Goal: Task Accomplishment & Management: Complete application form

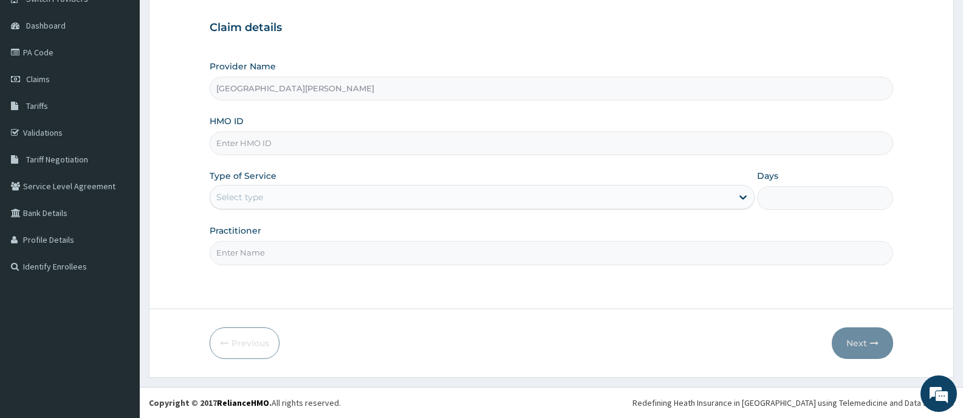
click at [309, 143] on input "HMO ID" at bounding box center [552, 143] width 684 height 24
type input "AVL/10266/C"
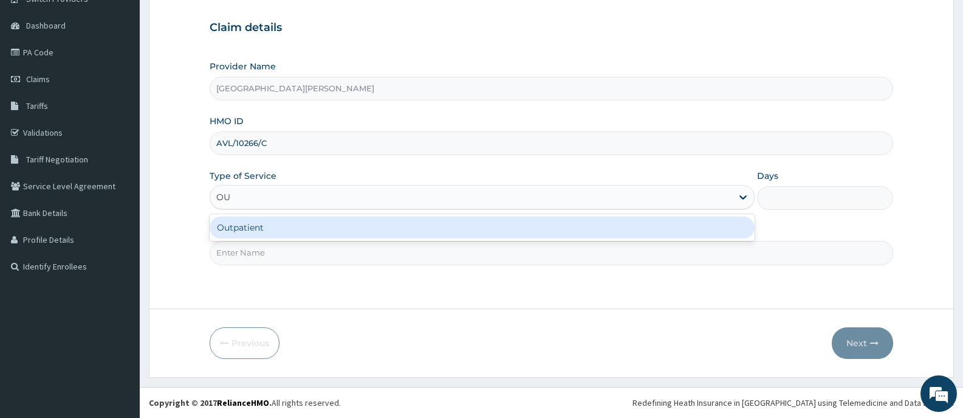
type input "OUT"
type input "1"
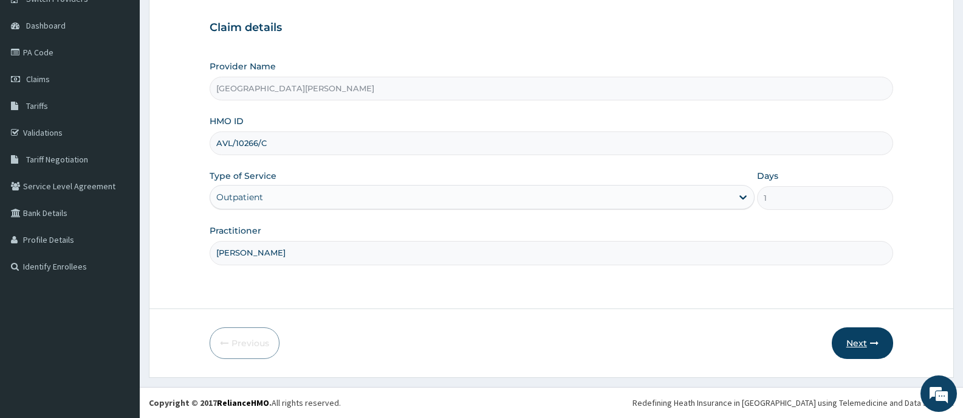
type input "DR ANAYO"
click at [863, 344] on button "Next" at bounding box center [862, 343] width 61 height 32
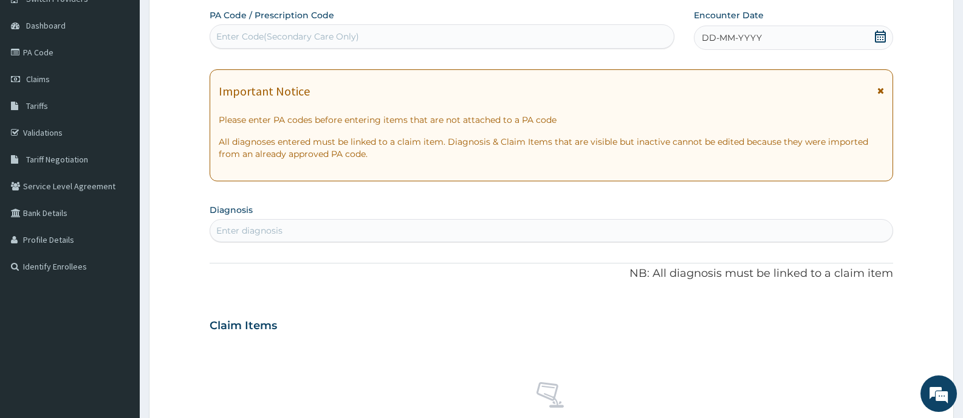
click at [885, 36] on icon at bounding box center [880, 36] width 11 height 12
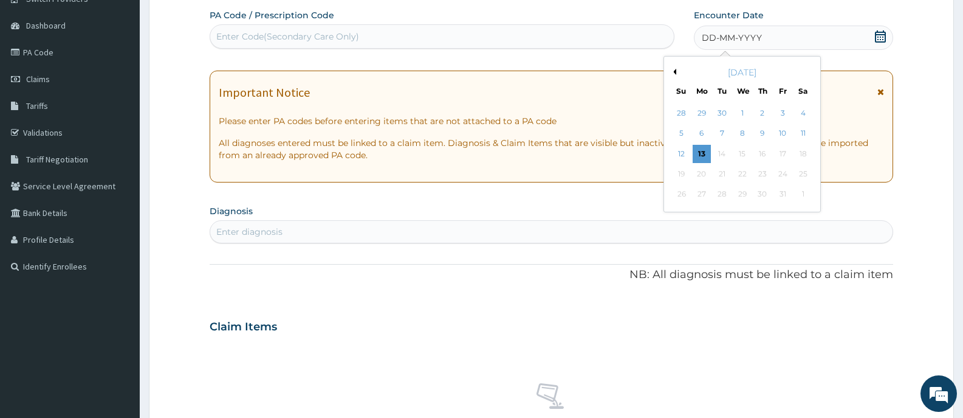
click at [676, 74] on button "Previous Month" at bounding box center [673, 72] width 6 height 6
click at [745, 174] on div "20" at bounding box center [743, 174] width 18 height 18
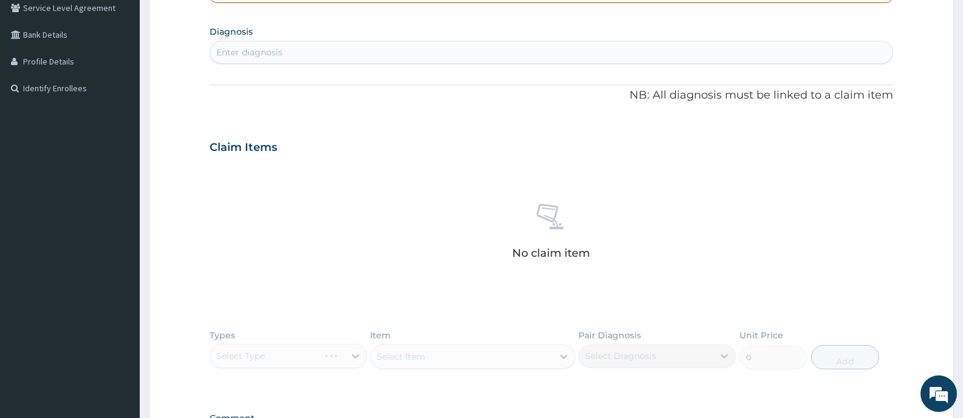
scroll to position [289, 0]
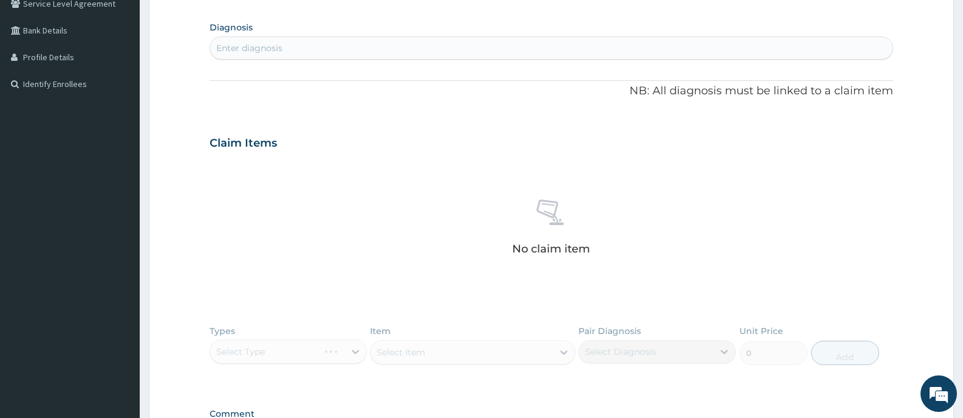
click at [326, 47] on div "Enter diagnosis" at bounding box center [551, 47] width 683 height 19
type input "FALCIPARUM"
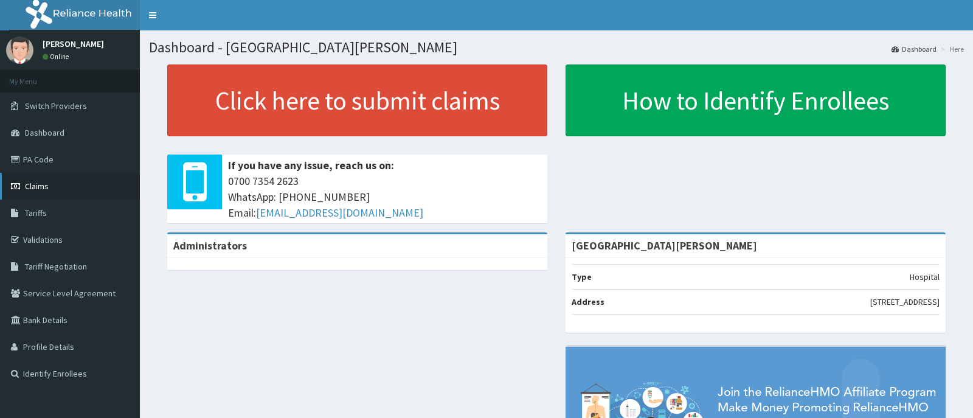
click at [37, 180] on link "Claims" at bounding box center [70, 186] width 140 height 27
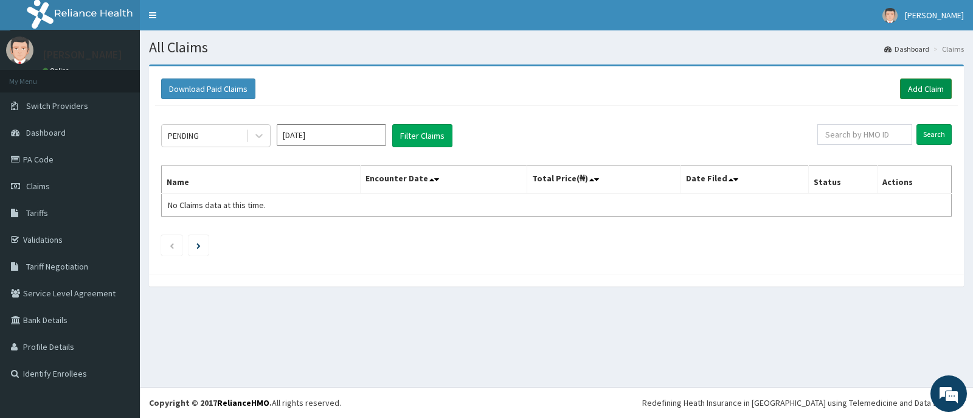
click at [912, 84] on link "Add Claim" at bounding box center [926, 88] width 52 height 21
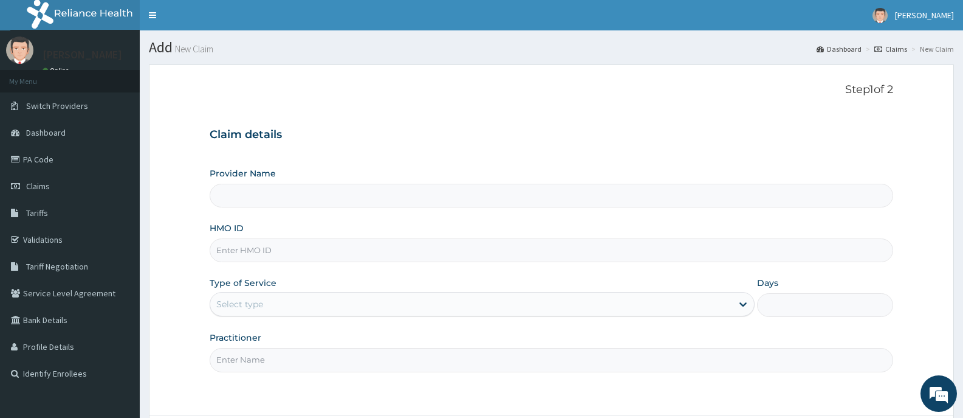
type input "[GEOGRAPHIC_DATA][PERSON_NAME]"
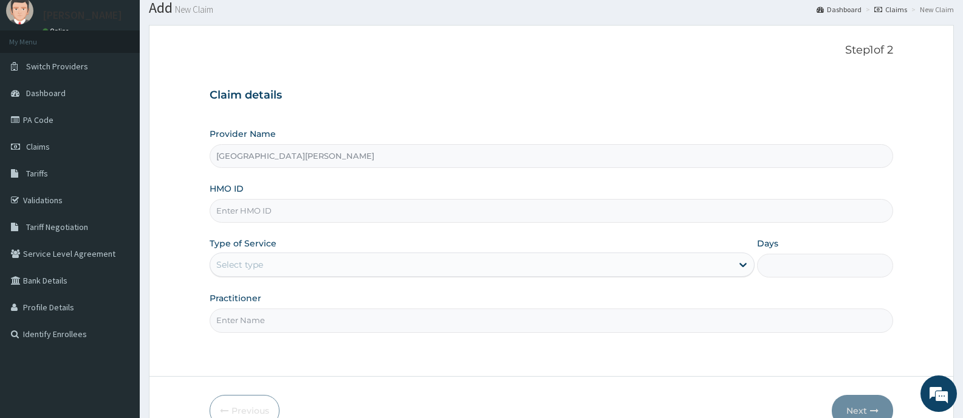
scroll to position [61, 0]
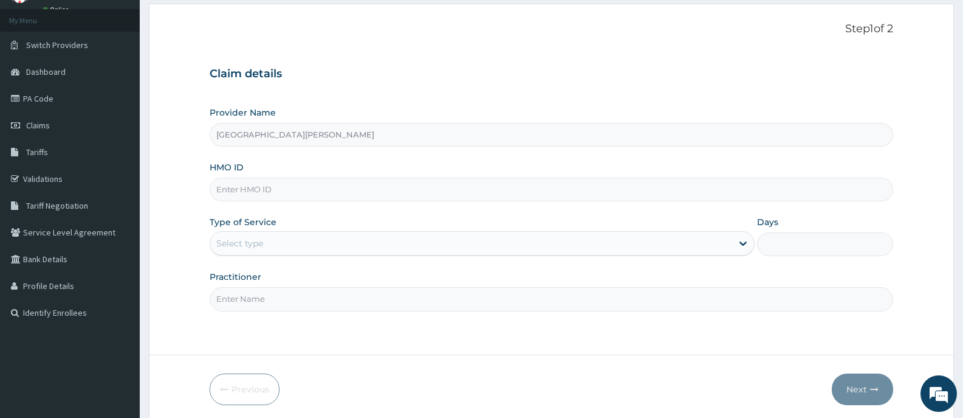
click at [299, 190] on input "HMO ID" at bounding box center [552, 189] width 684 height 24
type input "AVL/10266/C"
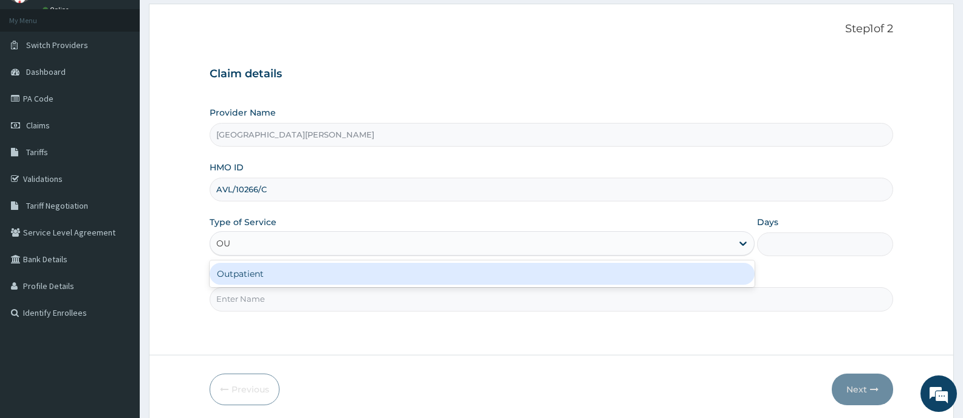
type input "OUT"
type input "1"
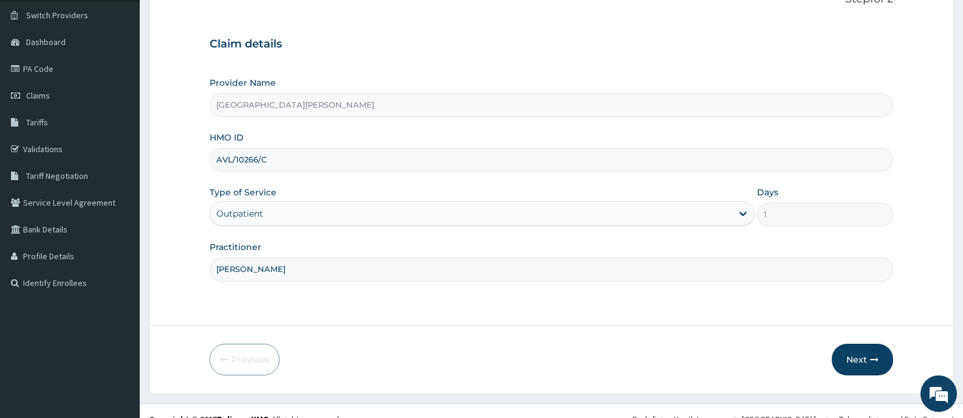
scroll to position [107, 0]
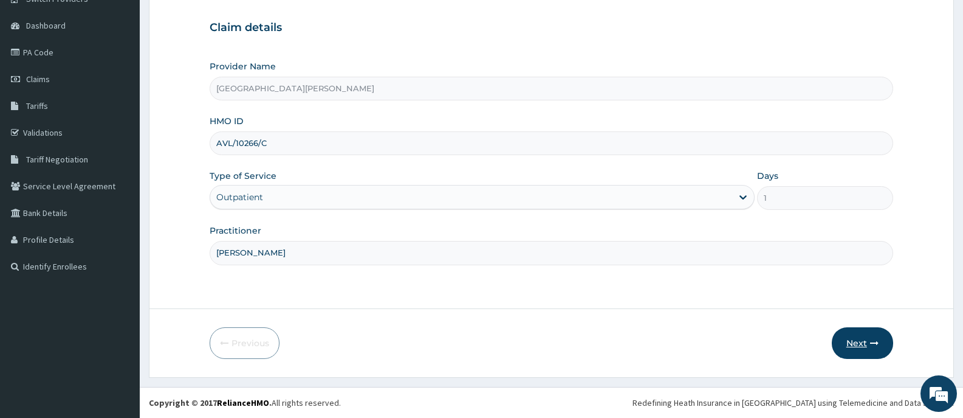
type input "DR ANAYO"
click at [858, 342] on button "Next" at bounding box center [862, 343] width 61 height 32
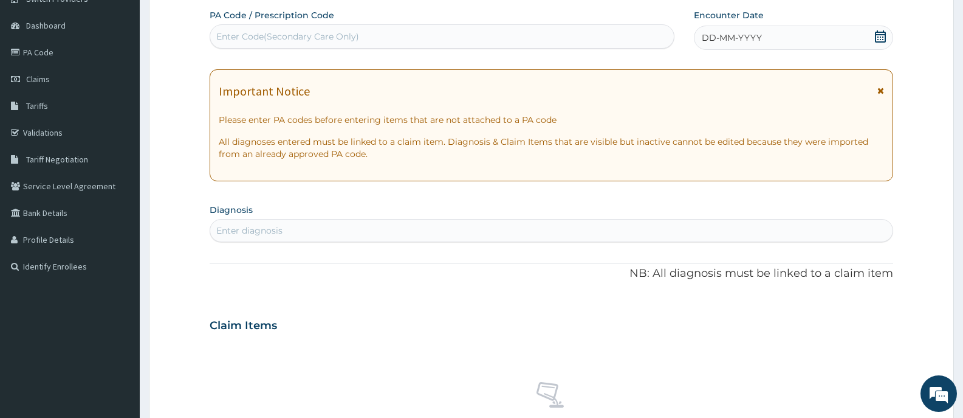
click at [881, 37] on icon at bounding box center [880, 36] width 11 height 12
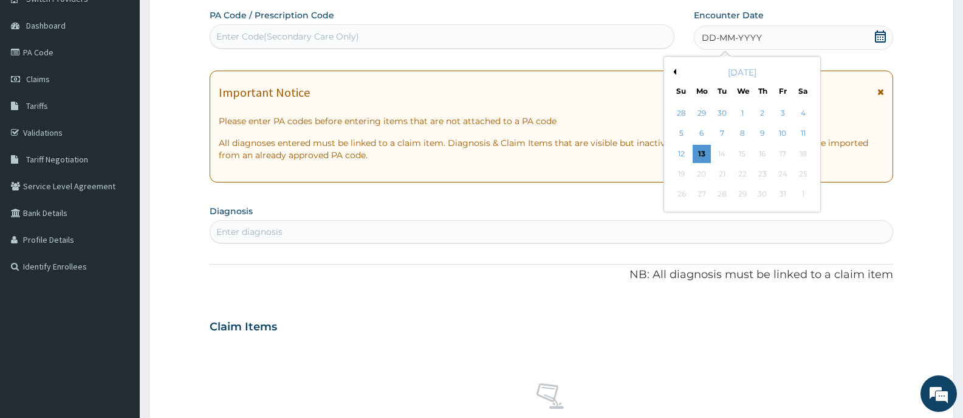
click at [675, 71] on button "Previous Month" at bounding box center [673, 72] width 6 height 6
click at [746, 173] on div "20" at bounding box center [743, 174] width 18 height 18
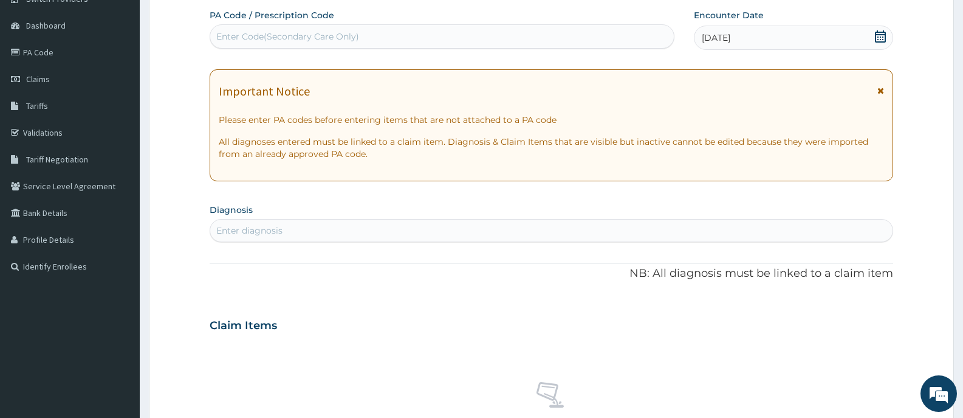
click at [490, 234] on div "Enter diagnosis" at bounding box center [551, 230] width 683 height 19
type input "FALCIPARUM"
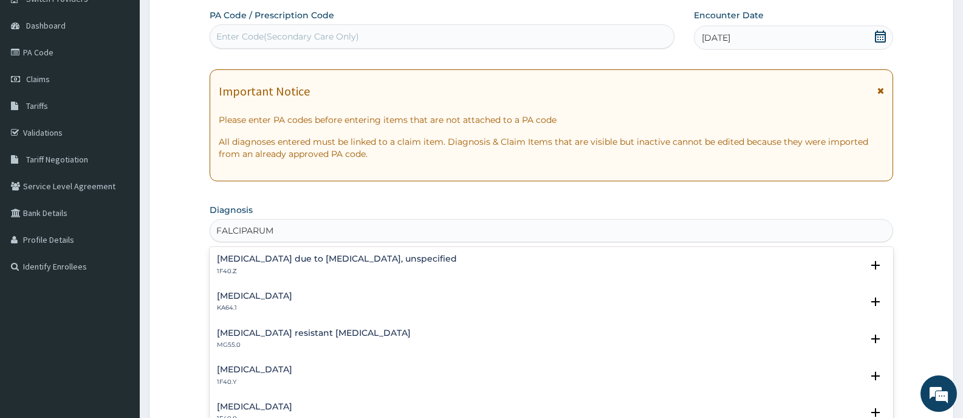
click at [337, 261] on h4 "Malaria due to Plasmodium falciparum, unspecified" at bounding box center [337, 258] width 240 height 9
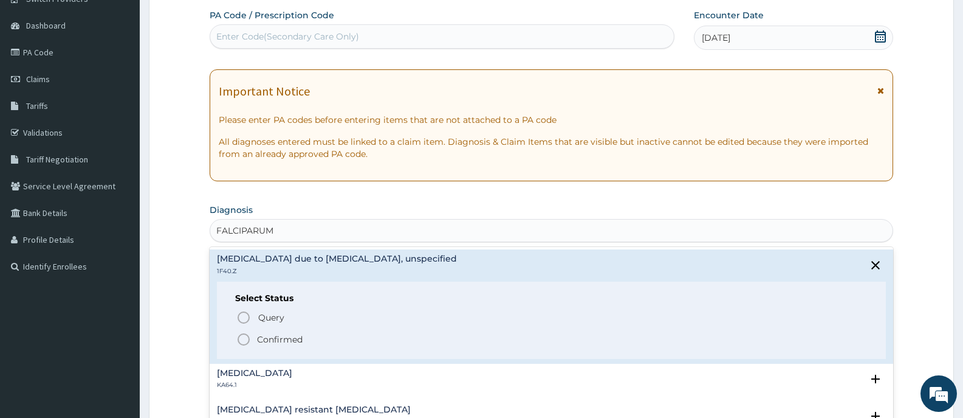
click at [281, 338] on p "Confirmed" at bounding box center [280, 339] width 46 height 12
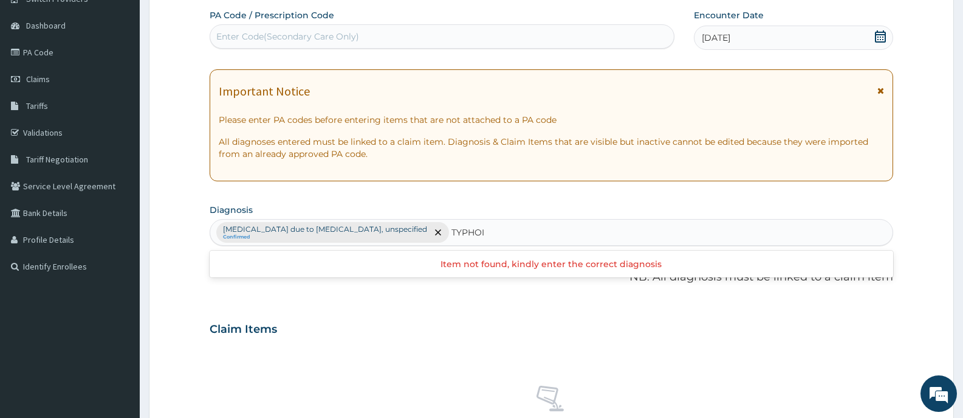
type input "TYPHOID"
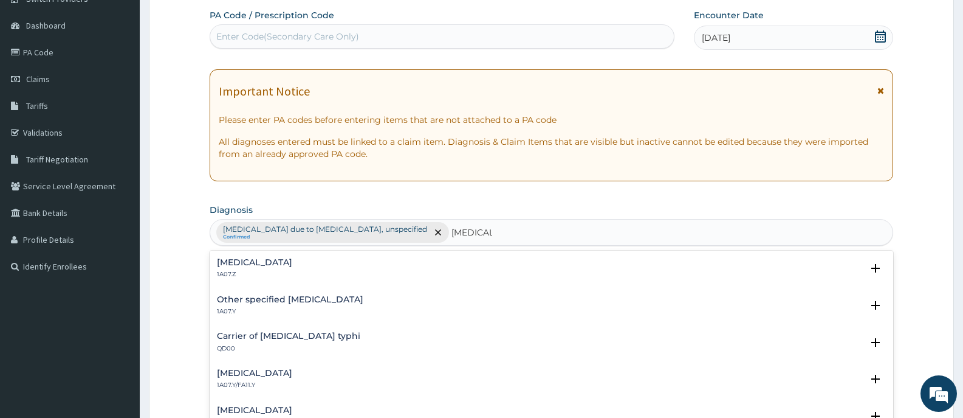
click at [281, 258] on h4 "Typhoid fever, unspecified" at bounding box center [254, 262] width 75 height 9
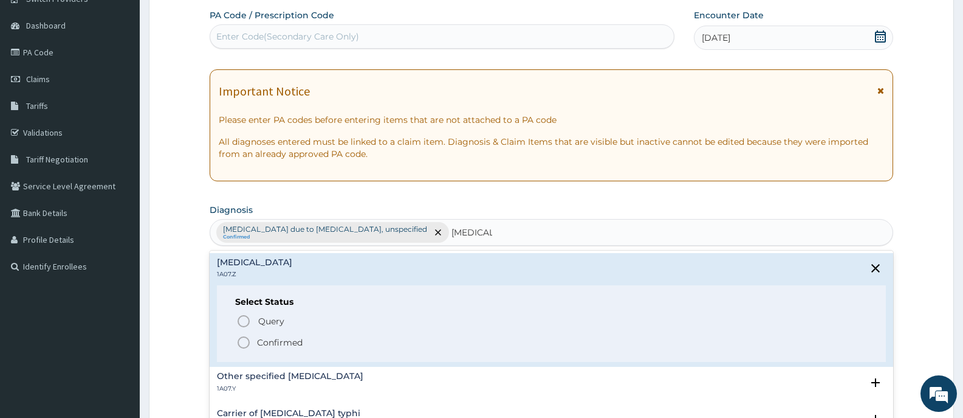
click at [276, 342] on p "Confirmed" at bounding box center [280, 342] width 46 height 12
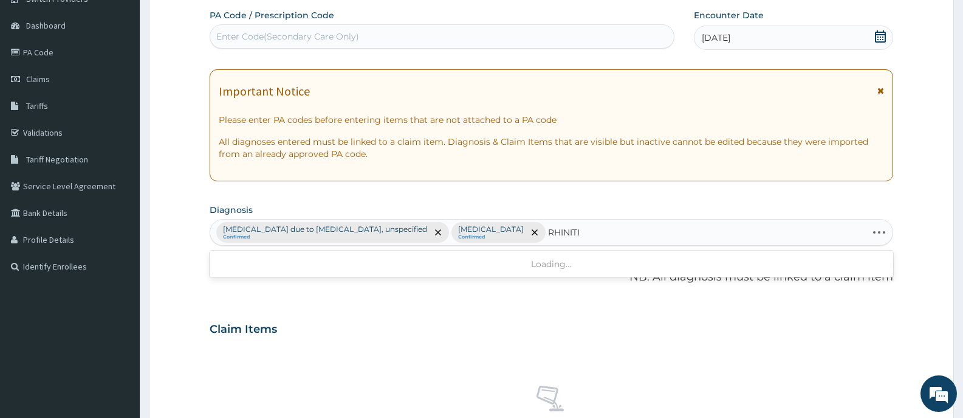
type input "RHINITIS"
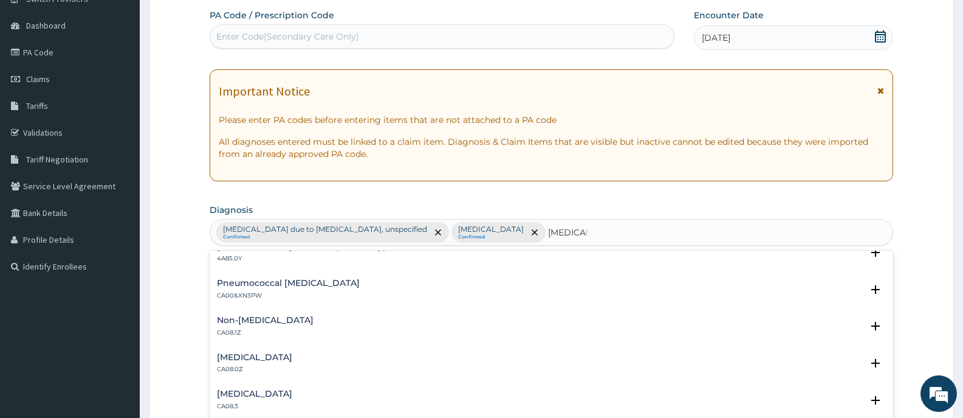
scroll to position [182, 0]
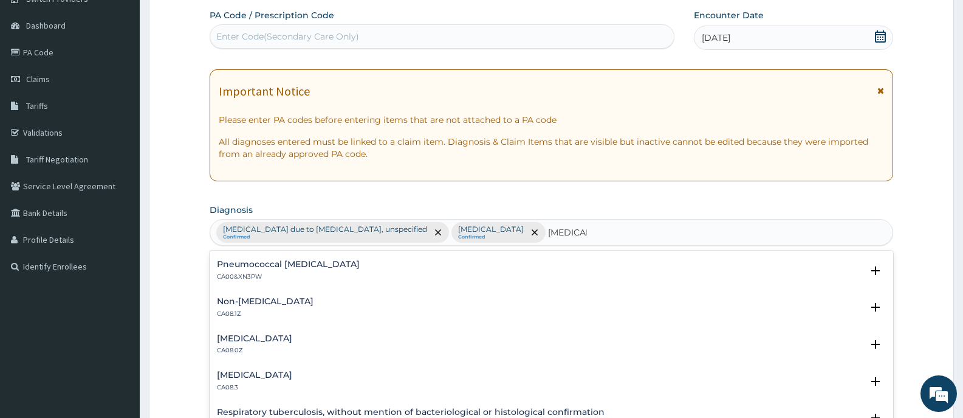
click at [259, 336] on h4 "Allergic rhinitis, unspecified" at bounding box center [254, 338] width 75 height 9
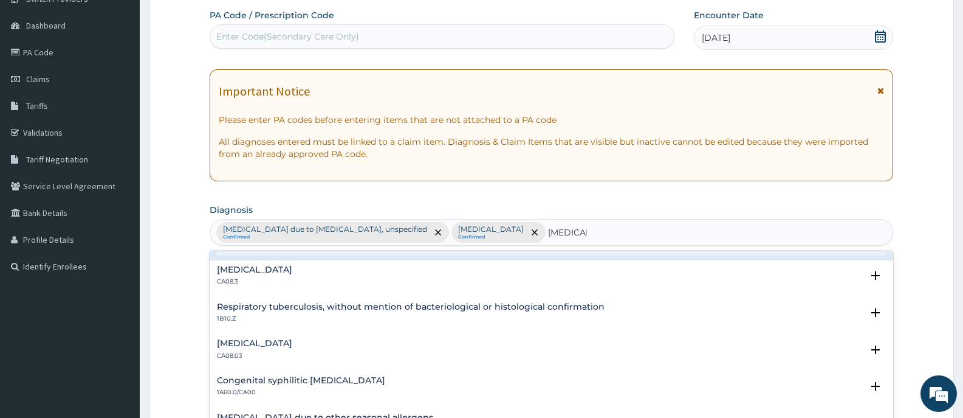
scroll to position [304, 0]
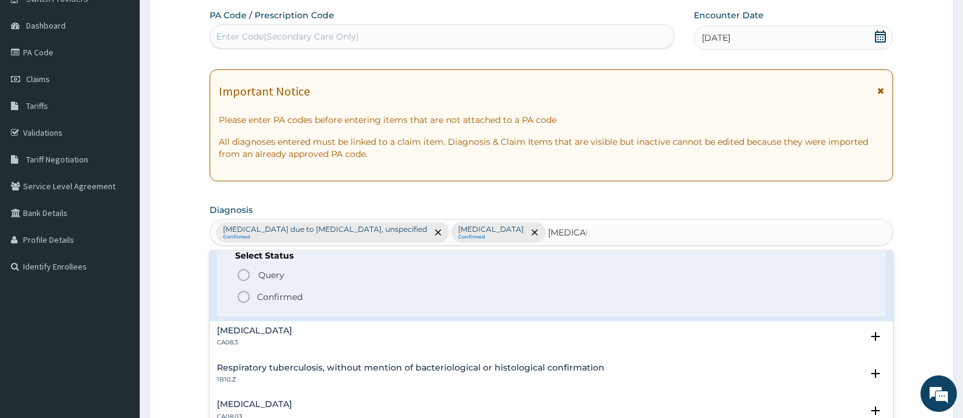
click at [277, 294] on p "Confirmed" at bounding box center [280, 297] width 46 height 12
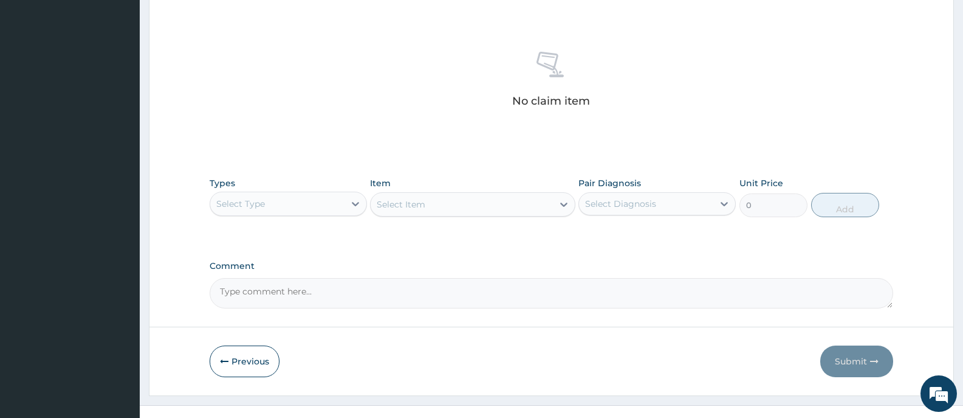
scroll to position [459, 0]
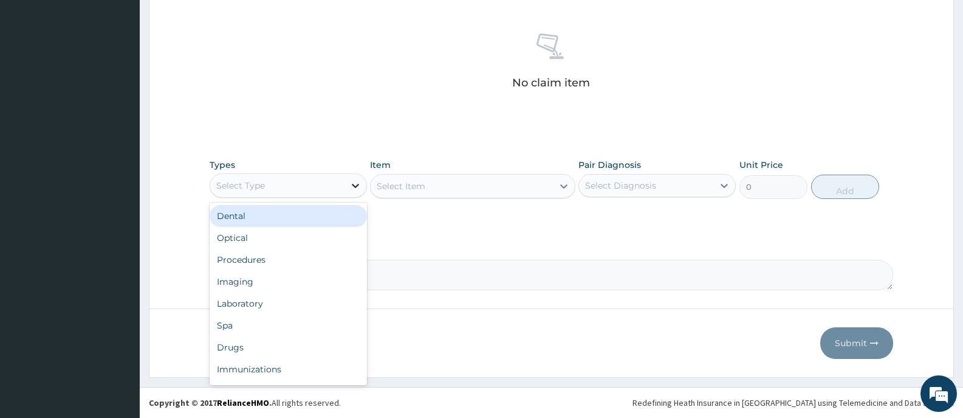
click at [350, 188] on icon at bounding box center [356, 185] width 12 height 12
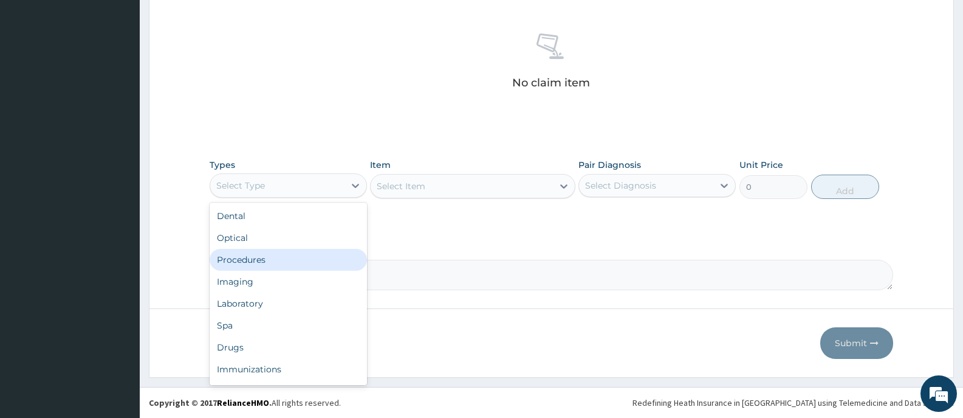
click at [293, 266] on div "Procedures" at bounding box center [288, 260] width 157 height 22
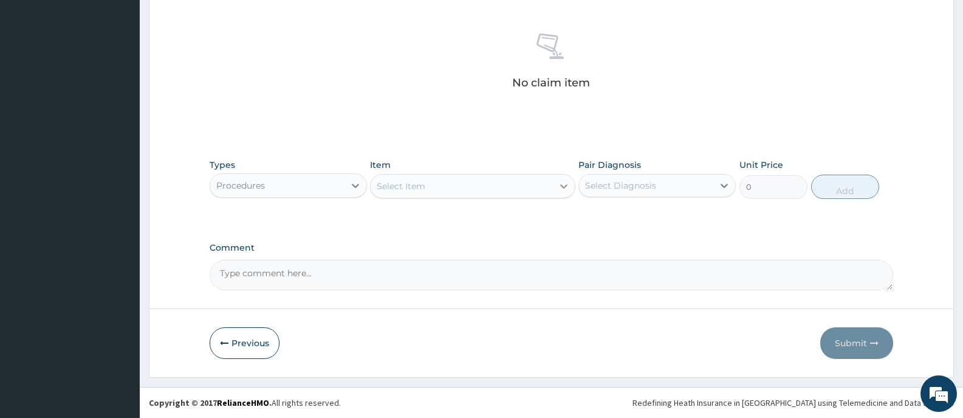
click at [556, 184] on div at bounding box center [564, 186] width 22 height 22
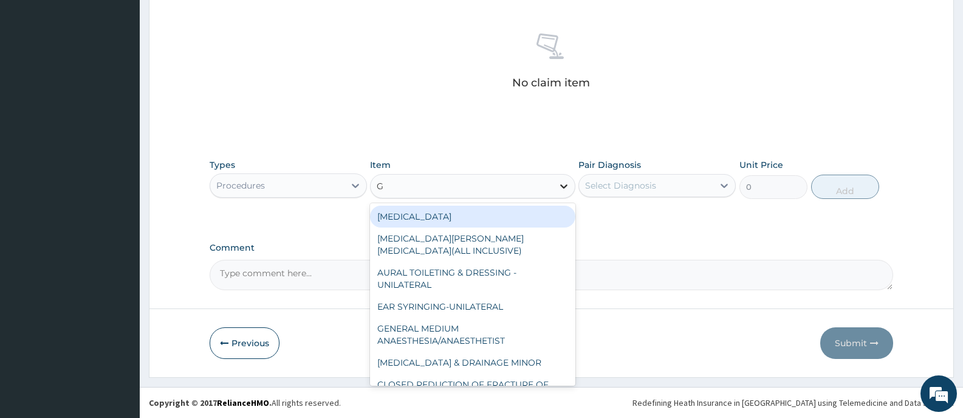
type input "GP"
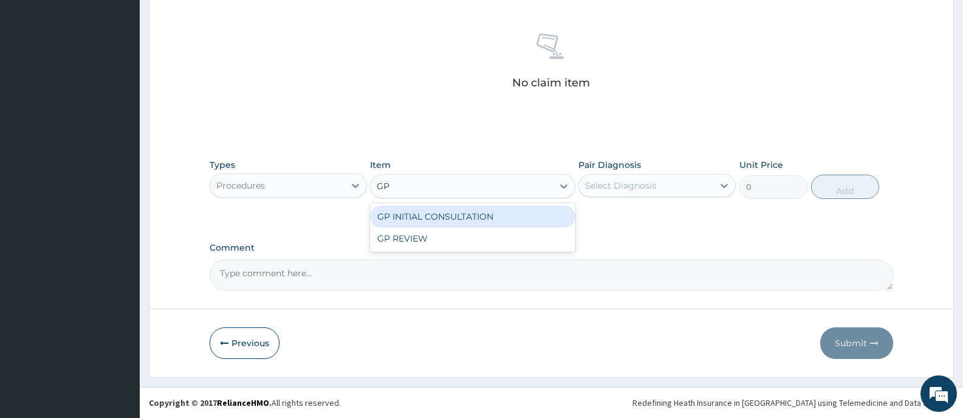
click at [543, 218] on div "GP INITIAL CONSULTATION" at bounding box center [472, 216] width 205 height 22
type input "2000"
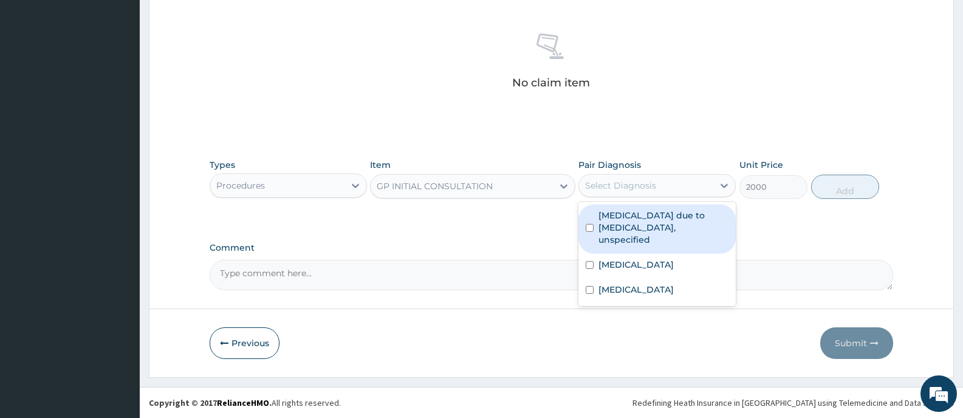
click at [706, 185] on div "Select Diagnosis" at bounding box center [646, 185] width 134 height 19
click at [677, 215] on label "Malaria due to Plasmodium falciparum, unspecified" at bounding box center [664, 227] width 130 height 36
checkbox input "true"
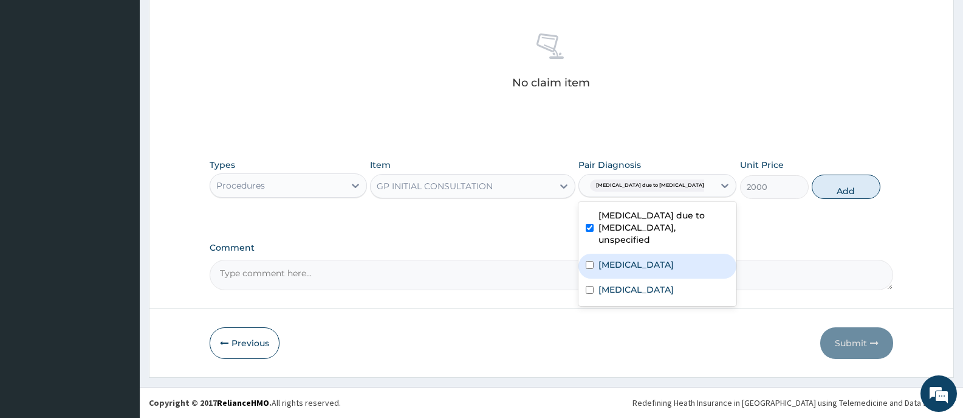
drag, startPoint x: 659, startPoint y: 250, endPoint x: 661, endPoint y: 274, distance: 23.8
click at [659, 258] on label "Typhoid fever, unspecified" at bounding box center [636, 264] width 75 height 12
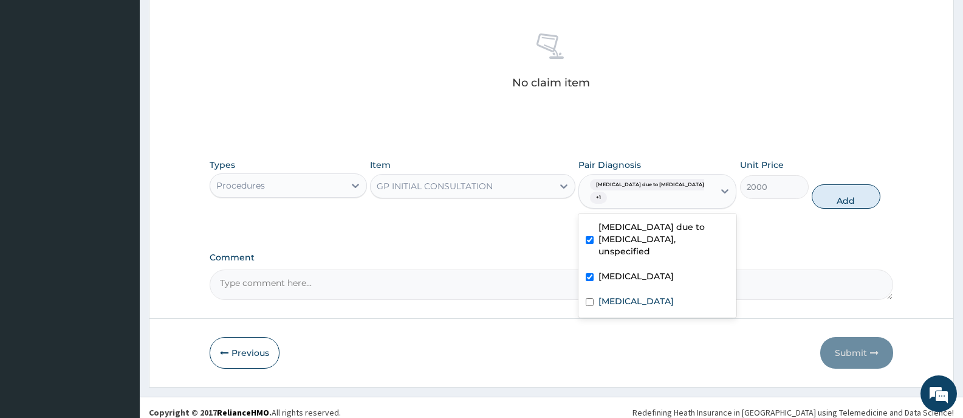
click at [661, 275] on div "Typhoid fever, unspecified" at bounding box center [658, 277] width 158 height 25
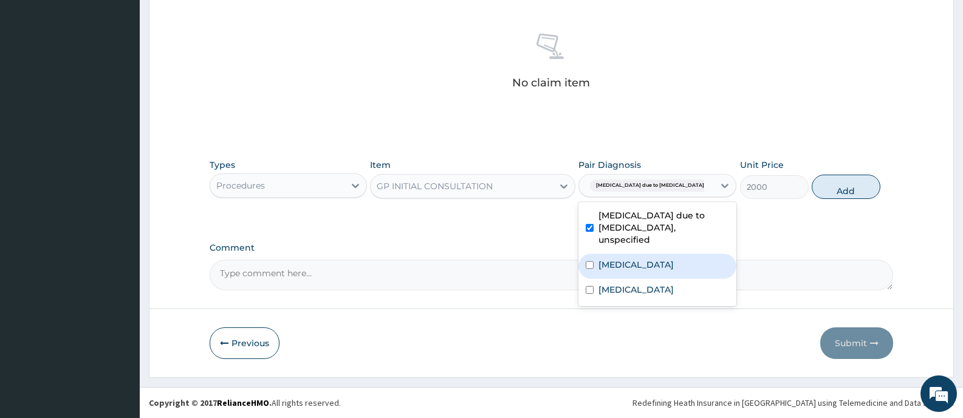
click at [661, 258] on label "Typhoid fever, unspecified" at bounding box center [636, 264] width 75 height 12
checkbox input "true"
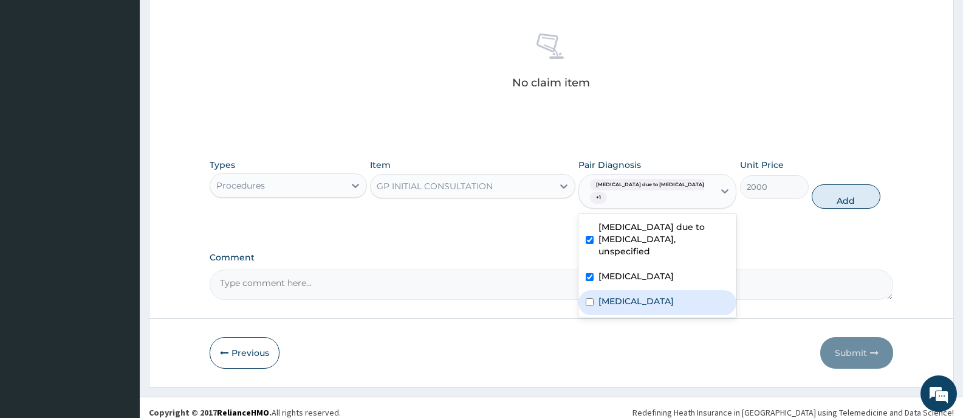
click at [670, 295] on label "Allergic rhinitis, unspecified" at bounding box center [636, 301] width 75 height 12
checkbox input "true"
click at [834, 190] on button "Add" at bounding box center [846, 196] width 68 height 24
type input "0"
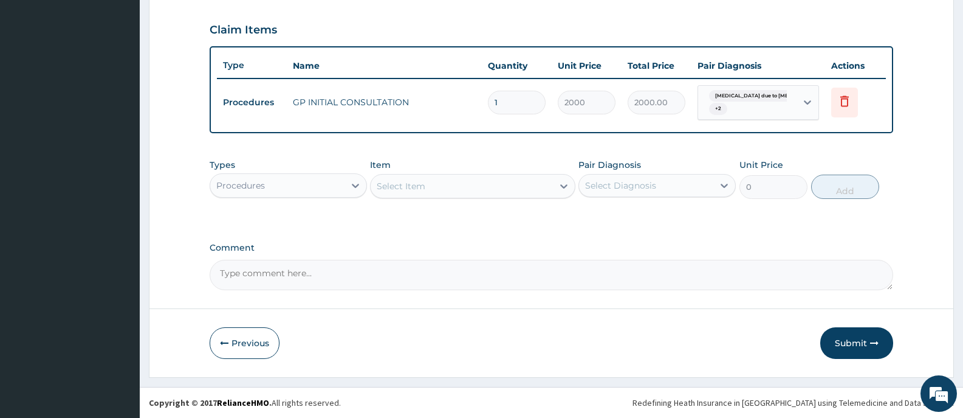
scroll to position [406, 0]
click at [338, 184] on div "Procedures" at bounding box center [277, 185] width 134 height 19
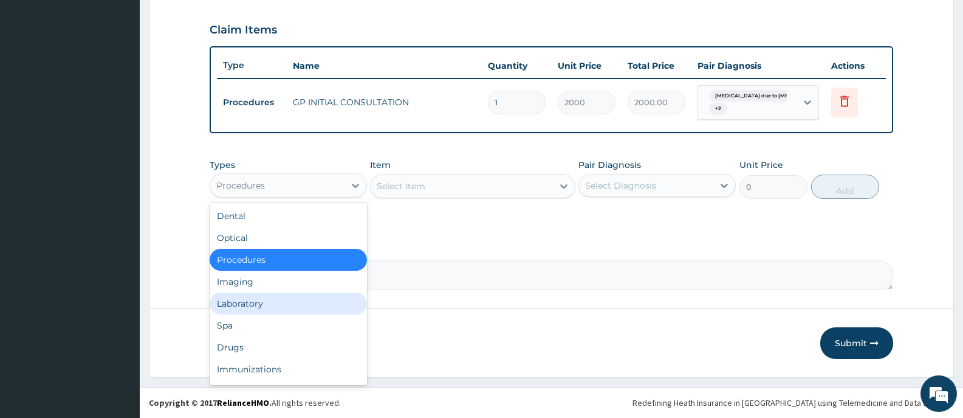
click at [249, 303] on div "Laboratory" at bounding box center [288, 303] width 157 height 22
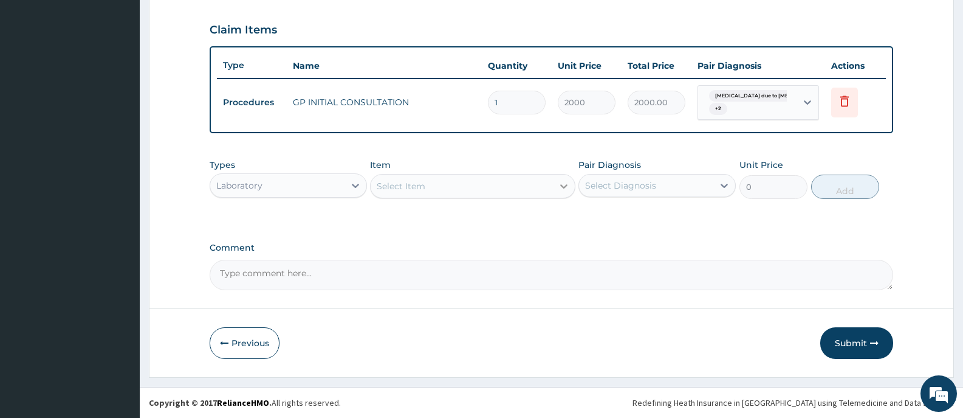
click at [556, 184] on div at bounding box center [564, 186] width 22 height 22
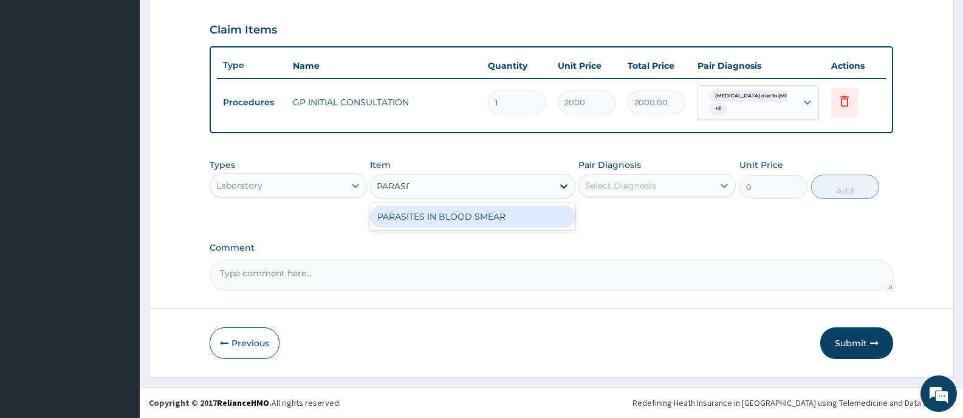
type input "PARASITE"
click at [439, 215] on div "PARASITES IN BLOOD SMEAR" at bounding box center [472, 216] width 205 height 22
type input "1100"
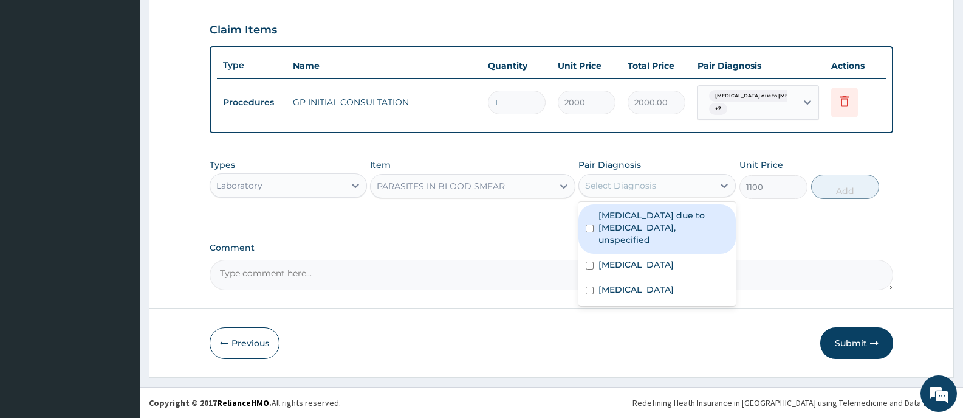
click at [704, 189] on div "Select Diagnosis" at bounding box center [646, 185] width 134 height 19
click at [681, 215] on label "Malaria due to Plasmodium falciparum, unspecified" at bounding box center [664, 227] width 130 height 36
checkbox input "true"
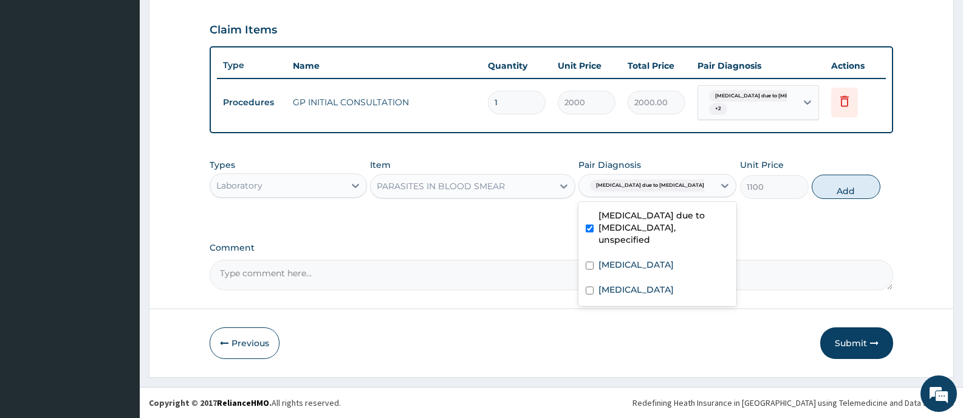
click at [849, 188] on button "Add" at bounding box center [846, 186] width 68 height 24
type input "0"
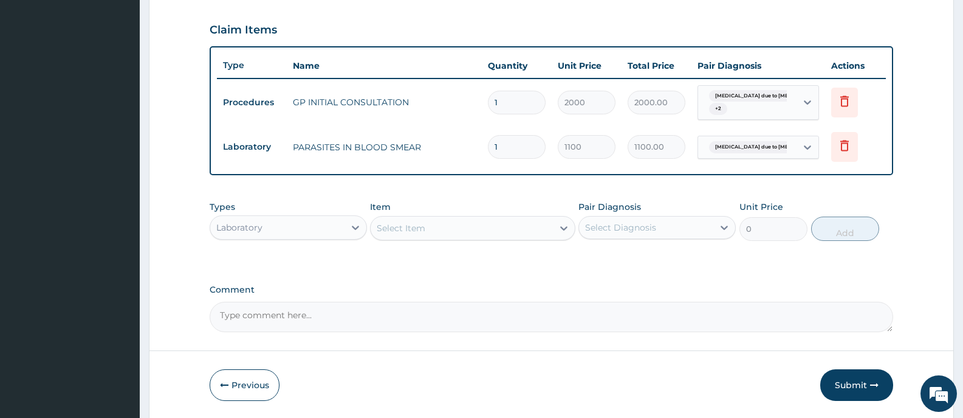
scroll to position [448, 0]
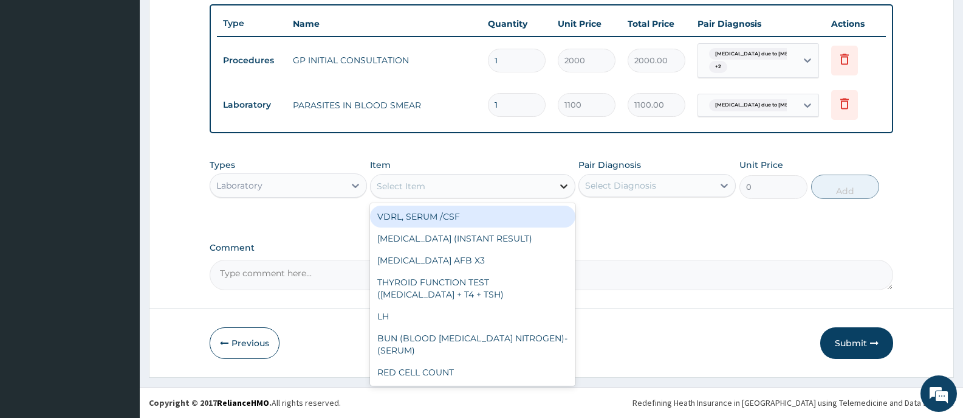
click at [564, 187] on icon at bounding box center [564, 186] width 12 height 12
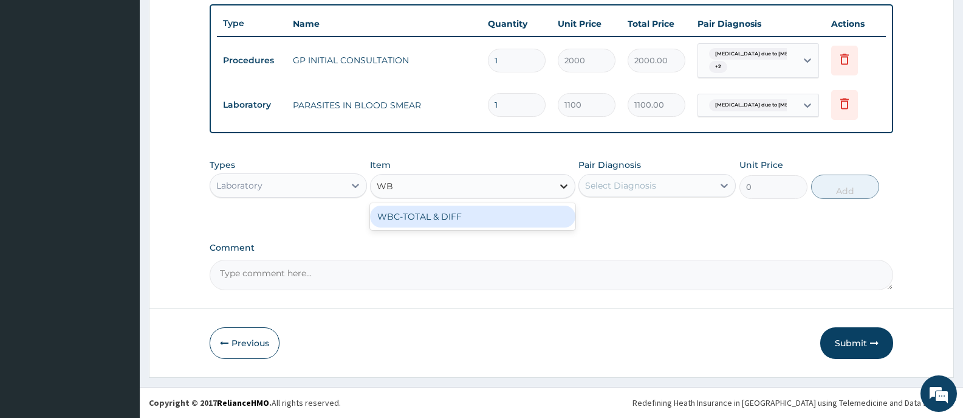
type input "WBC"
click at [559, 216] on div "WBC-TOTAL & DIFF" at bounding box center [472, 216] width 205 height 22
type input "1500"
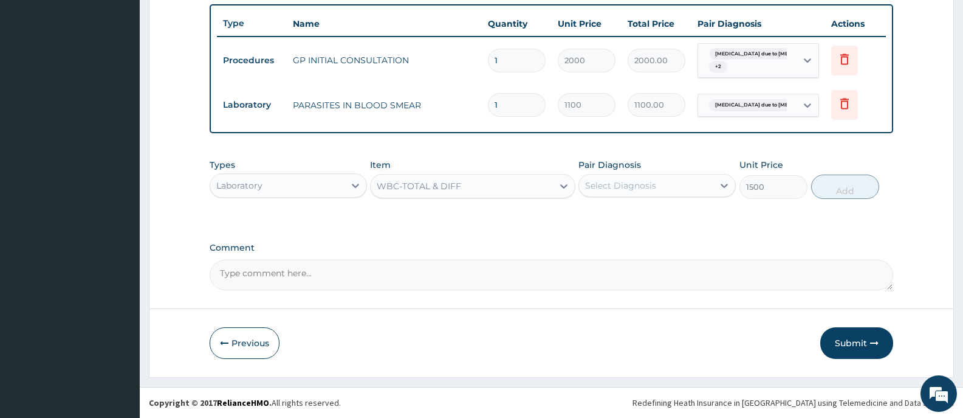
click at [652, 179] on div "Select Diagnosis" at bounding box center [620, 185] width 71 height 12
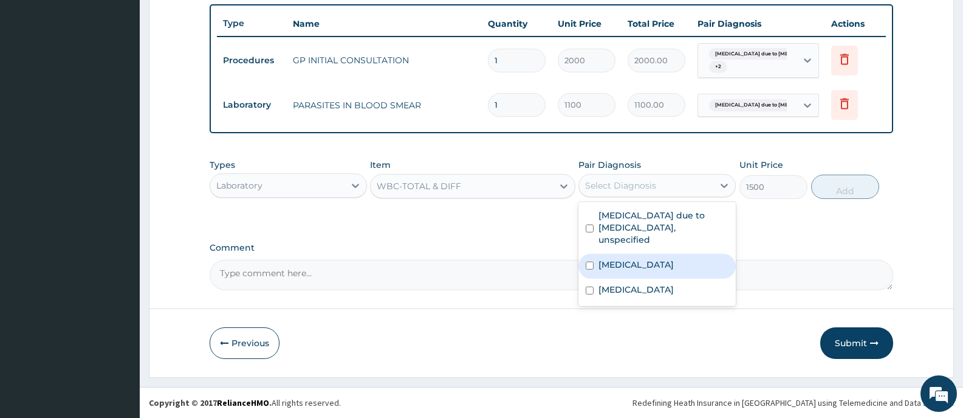
click at [653, 258] on label "Typhoid fever, unspecified" at bounding box center [636, 264] width 75 height 12
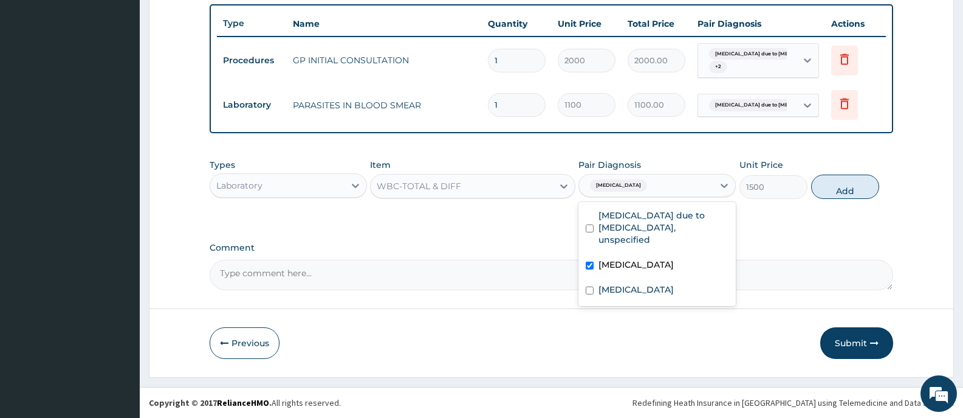
checkbox input "true"
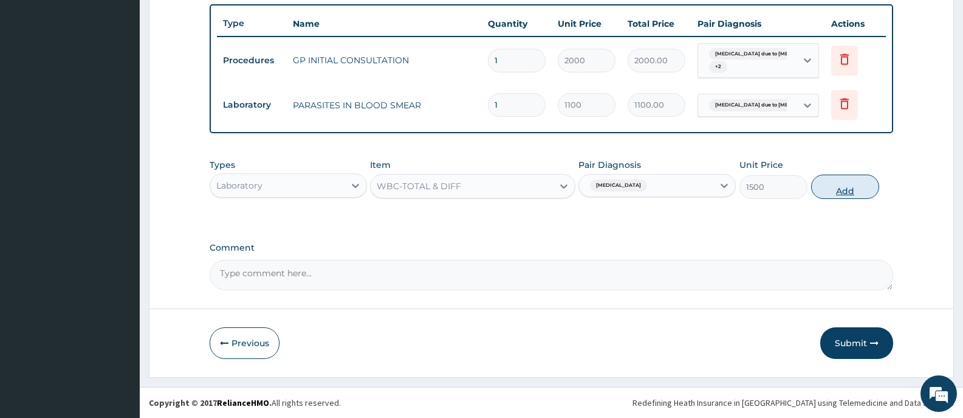
click at [849, 182] on button "Add" at bounding box center [846, 186] width 68 height 24
type input "0"
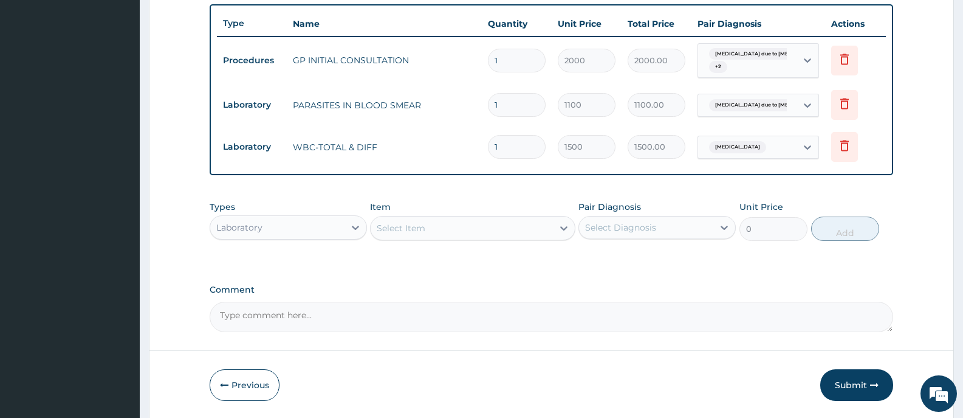
scroll to position [490, 0]
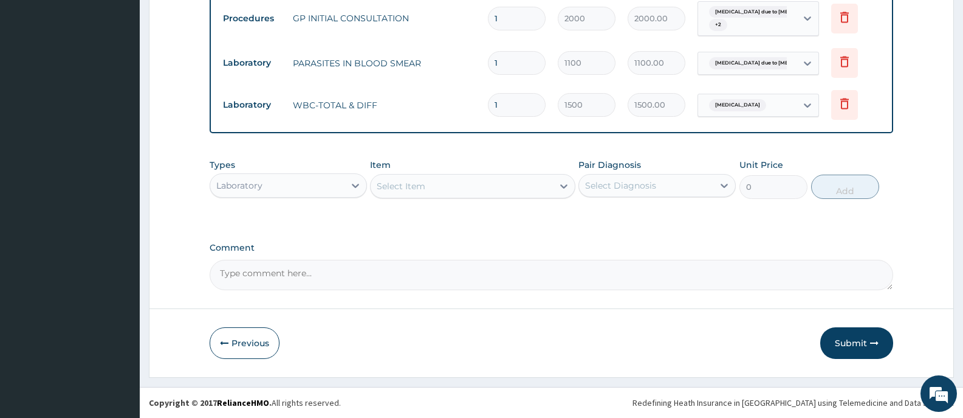
click at [328, 181] on div "Laboratory" at bounding box center [277, 185] width 134 height 19
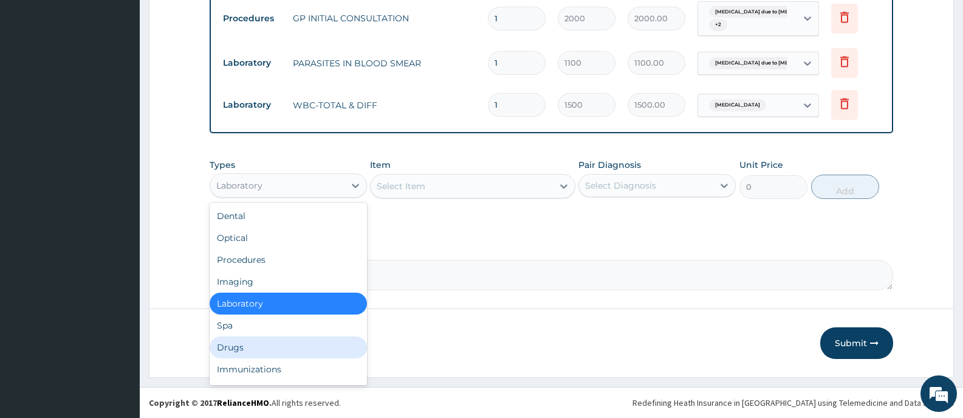
click at [252, 345] on div "Drugs" at bounding box center [288, 347] width 157 height 22
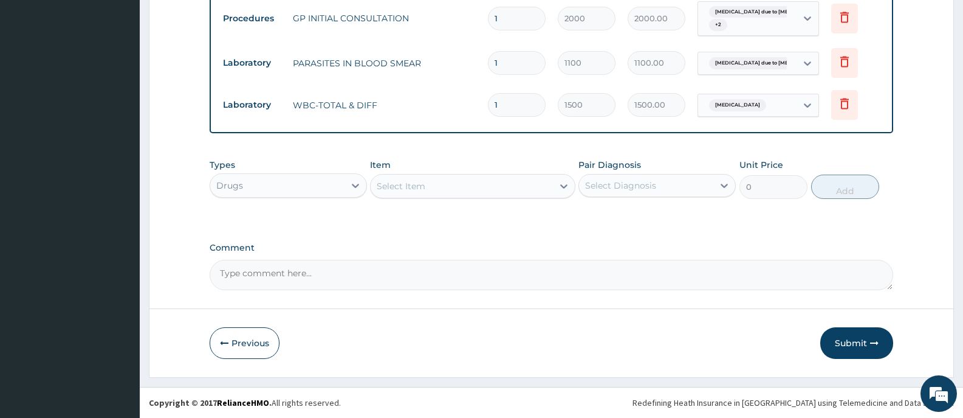
click at [548, 183] on div "Select Item" at bounding box center [462, 185] width 182 height 19
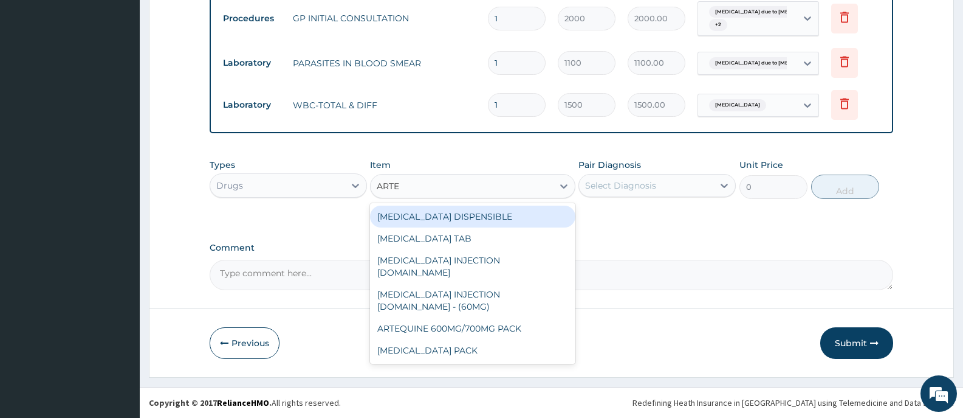
type input "ARTEM"
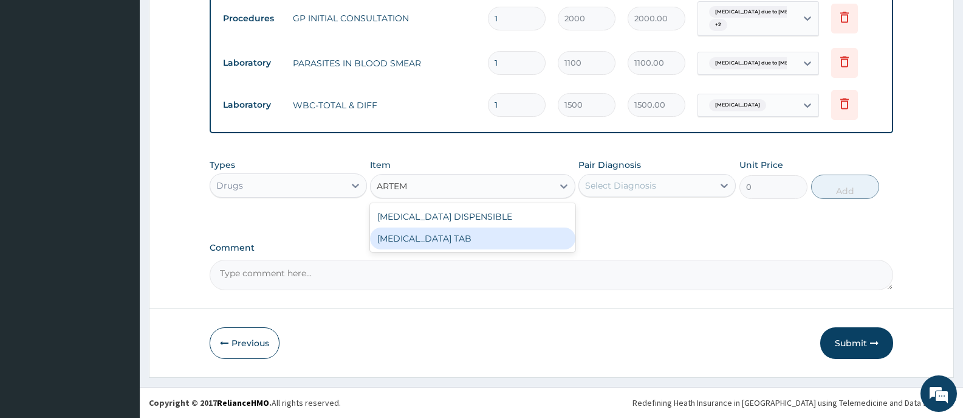
drag, startPoint x: 526, startPoint y: 242, endPoint x: 692, endPoint y: 204, distance: 170.2
click at [526, 241] on div "COARTEM TAB" at bounding box center [472, 238] width 205 height 22
type input "1035"
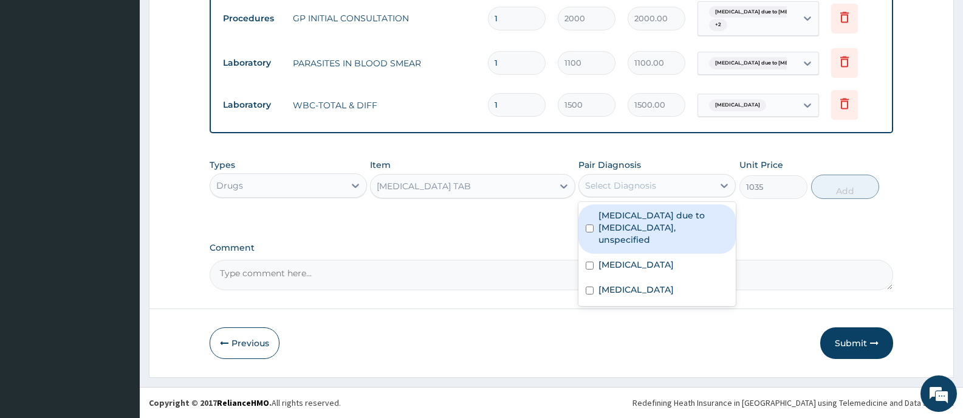
click at [708, 188] on div "Select Diagnosis" at bounding box center [646, 185] width 134 height 19
click at [669, 222] on label "Malaria due to Plasmodium falciparum, unspecified" at bounding box center [664, 227] width 130 height 36
checkbox input "true"
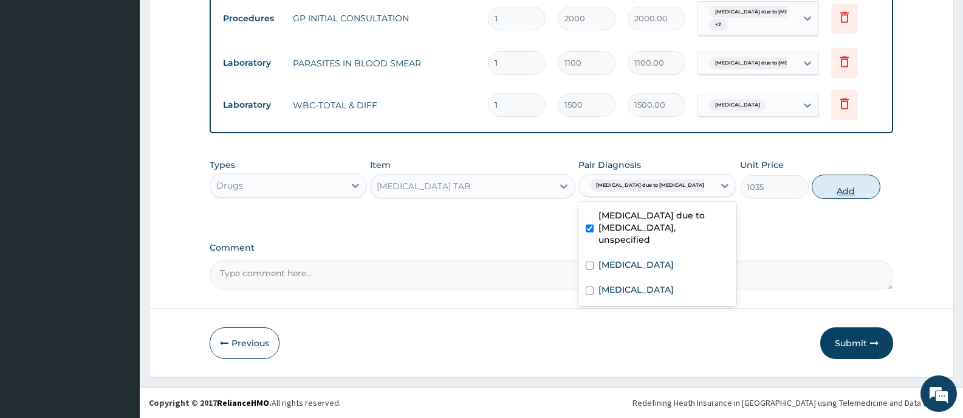
click at [844, 185] on button "Add" at bounding box center [846, 186] width 68 height 24
type input "0"
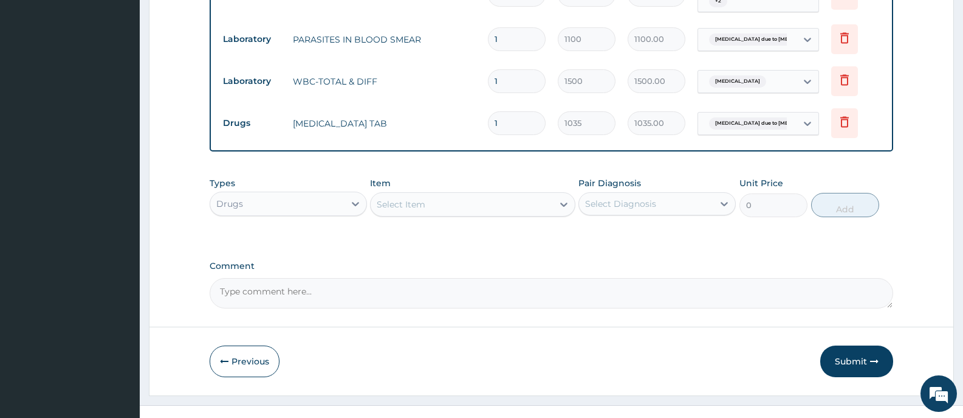
scroll to position [532, 0]
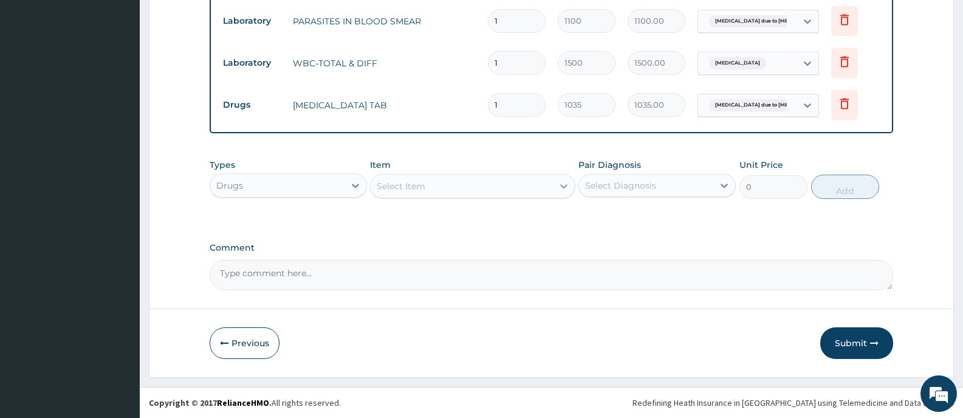
click at [561, 189] on icon at bounding box center [564, 186] width 12 height 12
type input "PARACETAMOL"
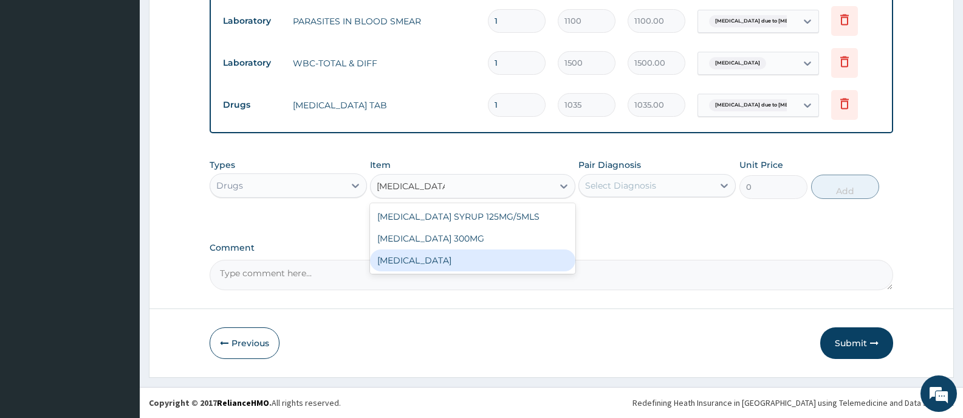
click at [449, 266] on div "PARACETAMOL" at bounding box center [472, 260] width 205 height 22
type input "15.18"
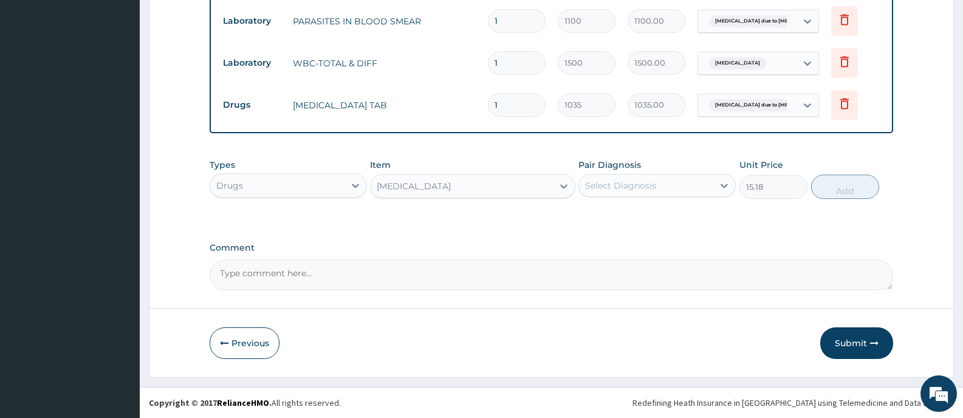
click at [677, 182] on div "Select Diagnosis" at bounding box center [646, 185] width 134 height 19
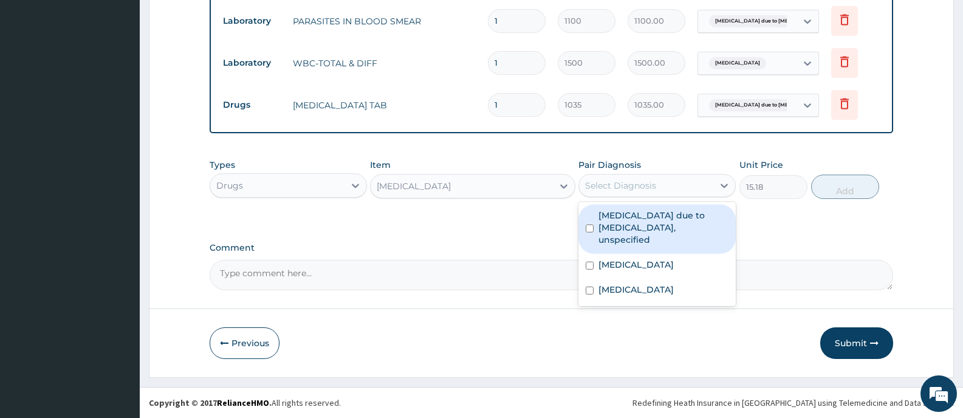
click at [639, 220] on label "Malaria due to Plasmodium falciparum, unspecified" at bounding box center [664, 227] width 130 height 36
checkbox input "true"
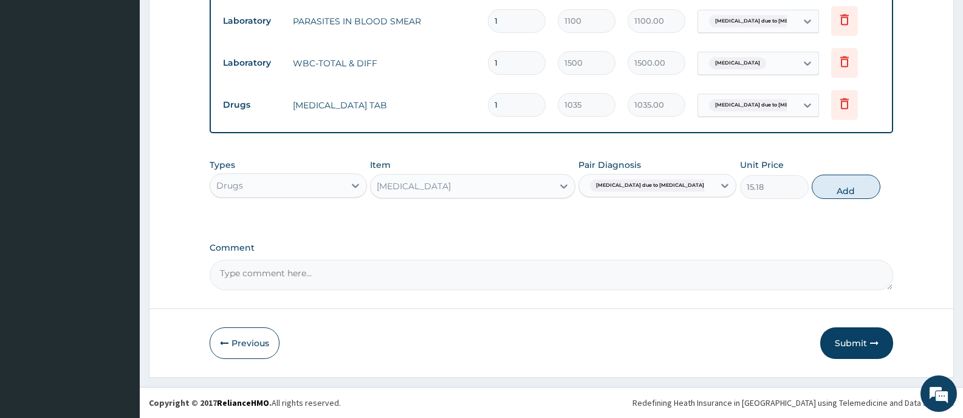
click at [822, 191] on button "Add" at bounding box center [846, 186] width 68 height 24
type input "0"
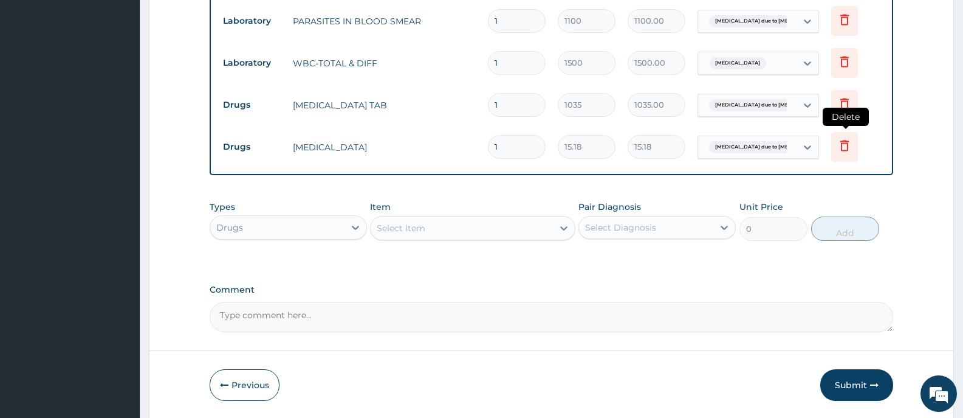
click at [844, 148] on icon at bounding box center [845, 145] width 15 height 15
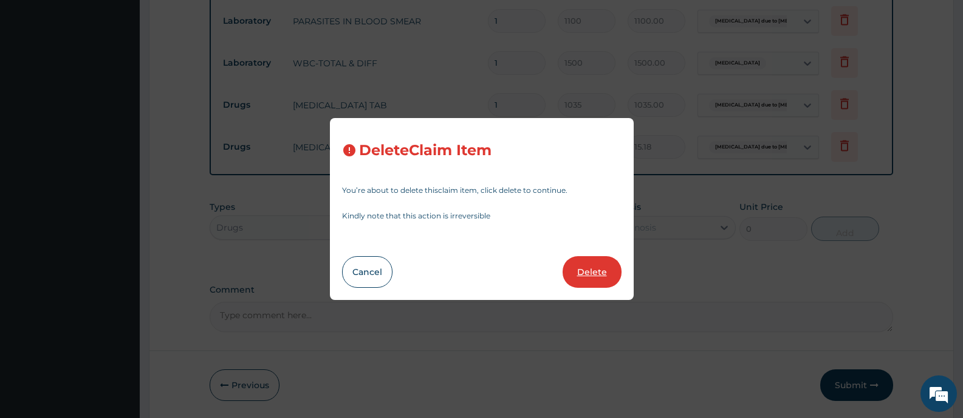
click at [596, 275] on button "Delete" at bounding box center [592, 272] width 59 height 32
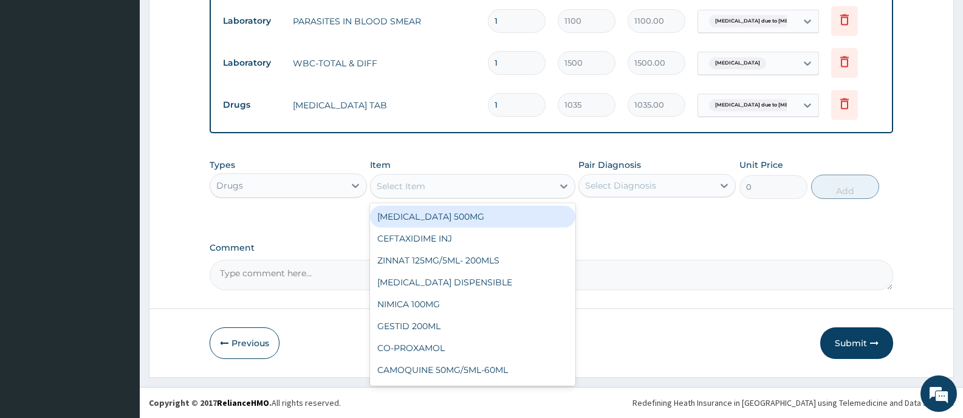
click at [539, 187] on div "Select Item" at bounding box center [462, 185] width 182 height 19
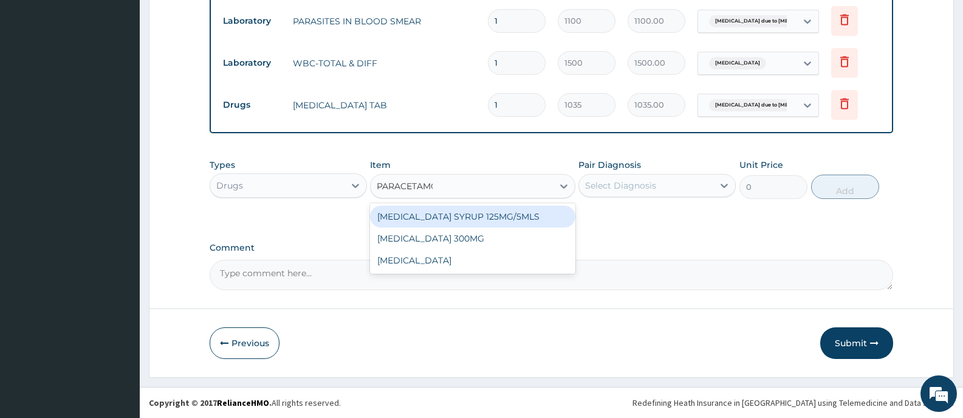
type input "PARACETAMOL"
click at [533, 219] on div "PARACETAMOL SYRUP 125MG/5MLS" at bounding box center [472, 216] width 205 height 22
type input "207"
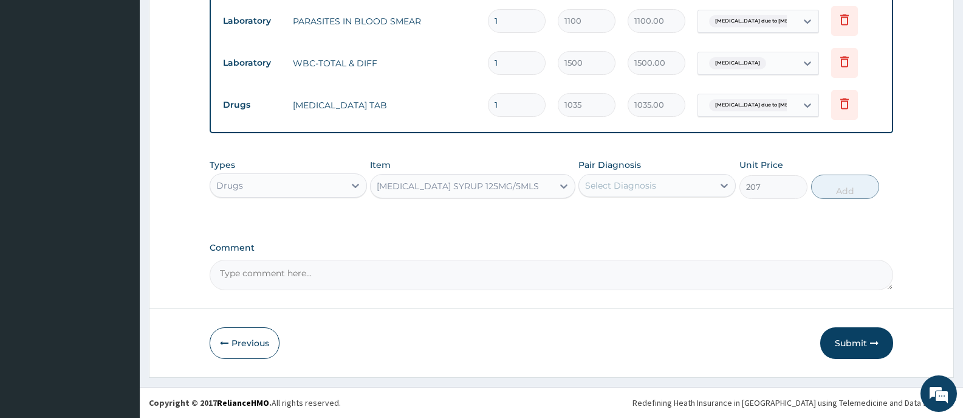
click at [656, 190] on div "Select Diagnosis" at bounding box center [646, 185] width 134 height 19
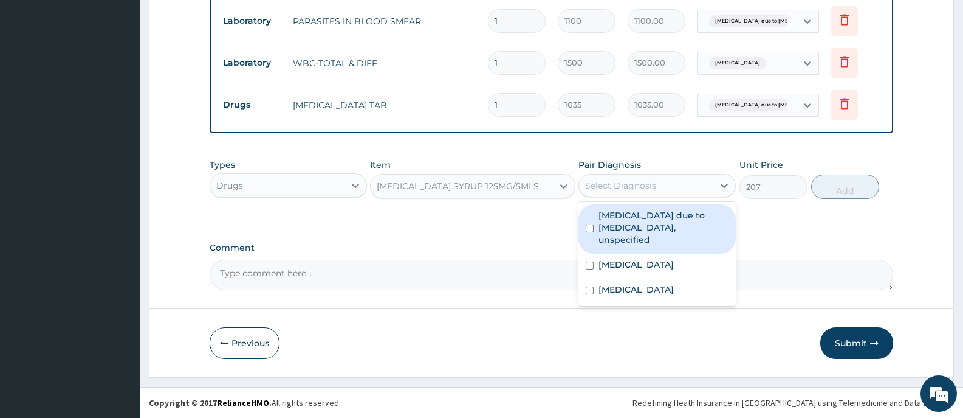
click at [658, 225] on label "Malaria due to Plasmodium falciparum, unspecified" at bounding box center [664, 227] width 130 height 36
checkbox input "true"
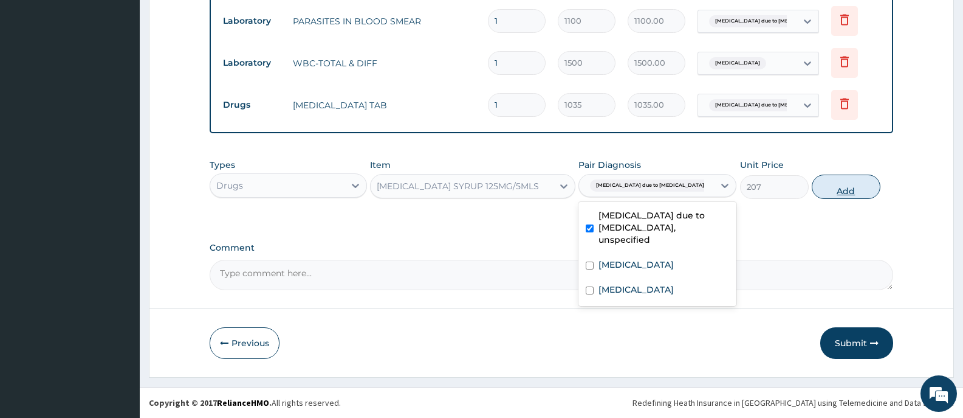
click at [863, 188] on button "Add" at bounding box center [846, 186] width 68 height 24
type input "0"
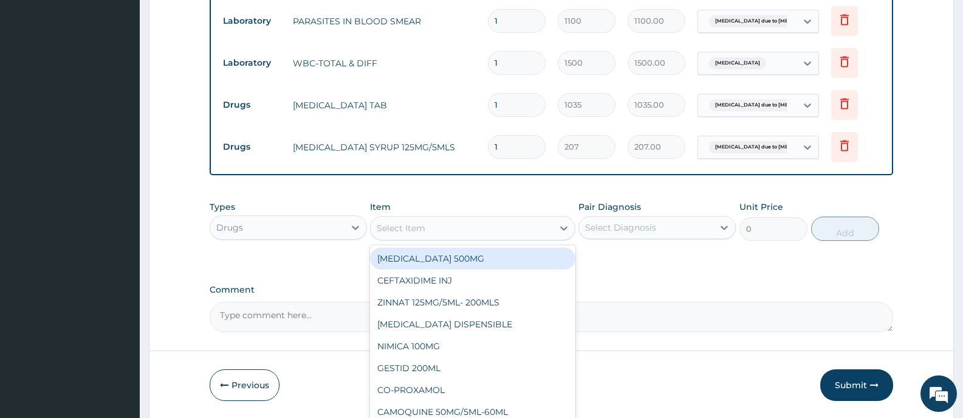
click at [520, 229] on div "Select Item" at bounding box center [462, 227] width 182 height 19
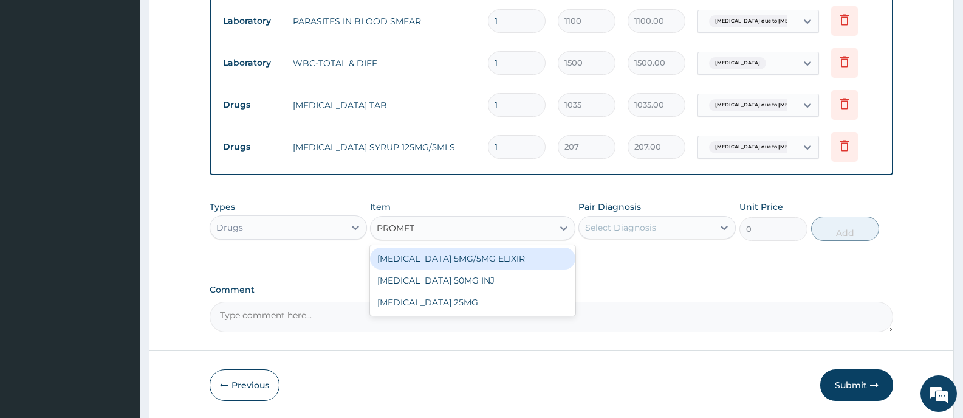
type input "PROMETH"
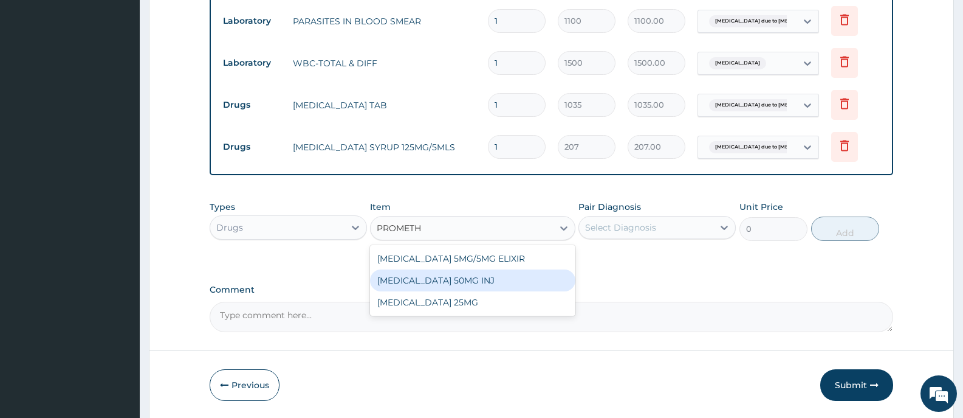
click at [500, 286] on div "PROMETHAZINE 50MG INJ" at bounding box center [472, 280] width 205 height 22
type input "189.75"
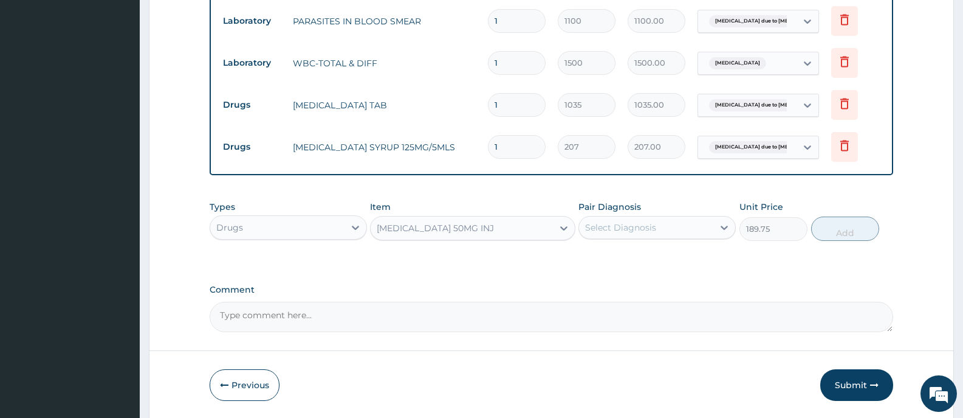
click at [710, 226] on div "Select Diagnosis" at bounding box center [646, 227] width 134 height 19
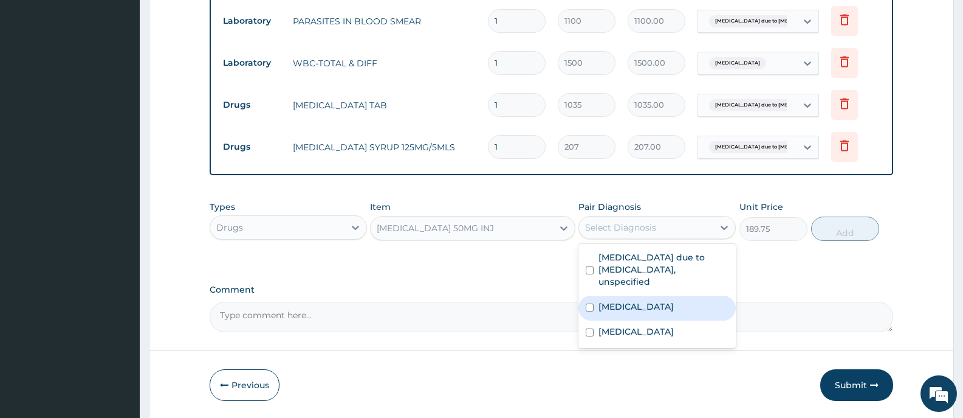
click at [674, 300] on label "Typhoid fever, unspecified" at bounding box center [636, 306] width 75 height 12
checkbox input "true"
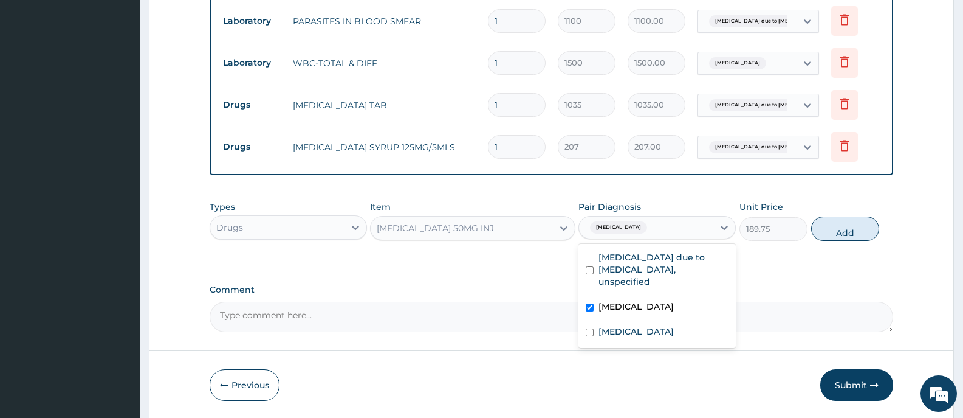
click at [858, 224] on button "Add" at bounding box center [846, 228] width 68 height 24
type input "0"
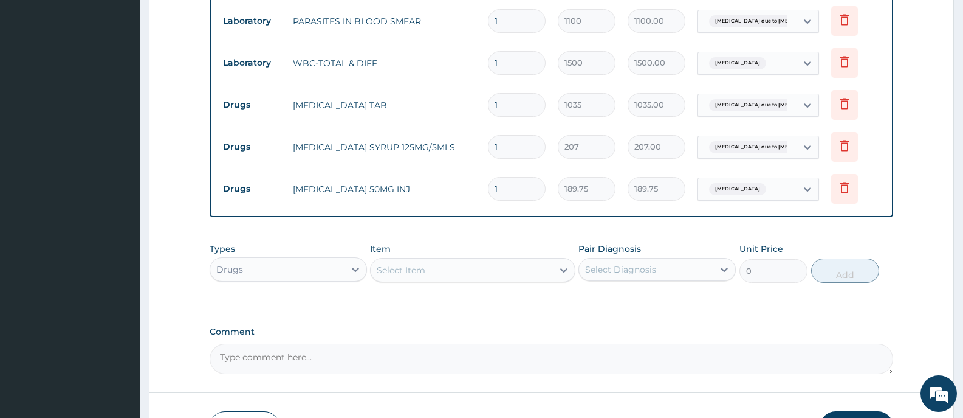
scroll to position [593, 0]
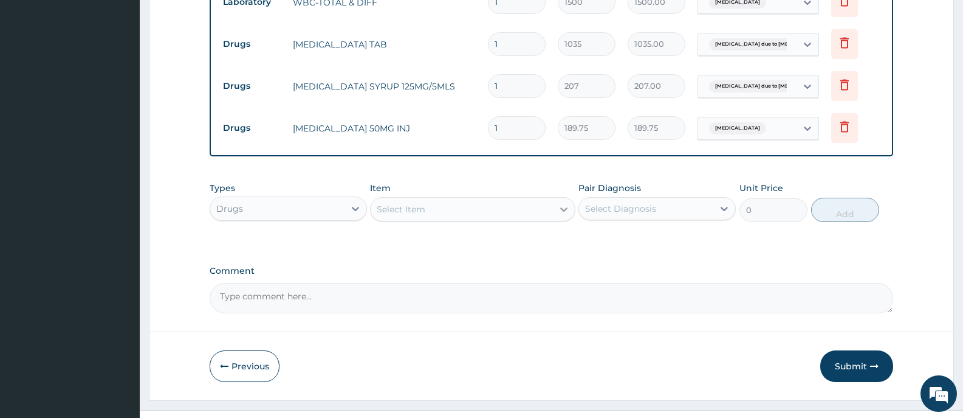
click at [563, 203] on icon at bounding box center [564, 209] width 12 height 12
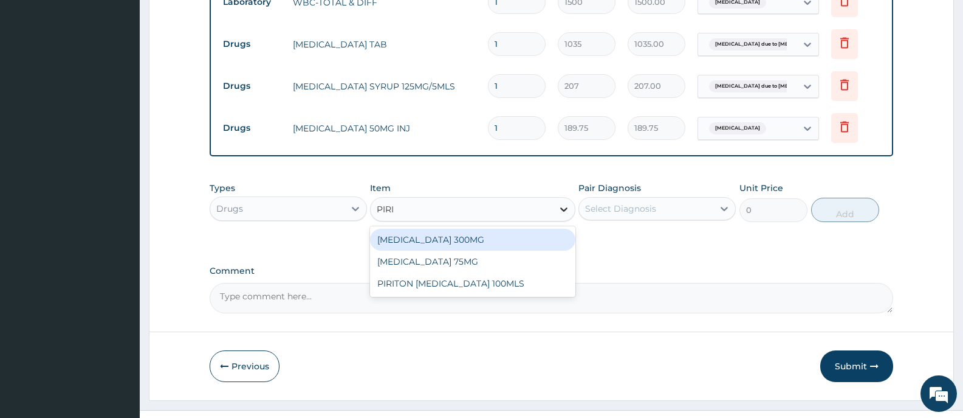
type input "PIRIT"
click at [529, 242] on div "PIRITON EXPECTORANT 100MLS" at bounding box center [472, 240] width 205 height 22
type input "227.7"
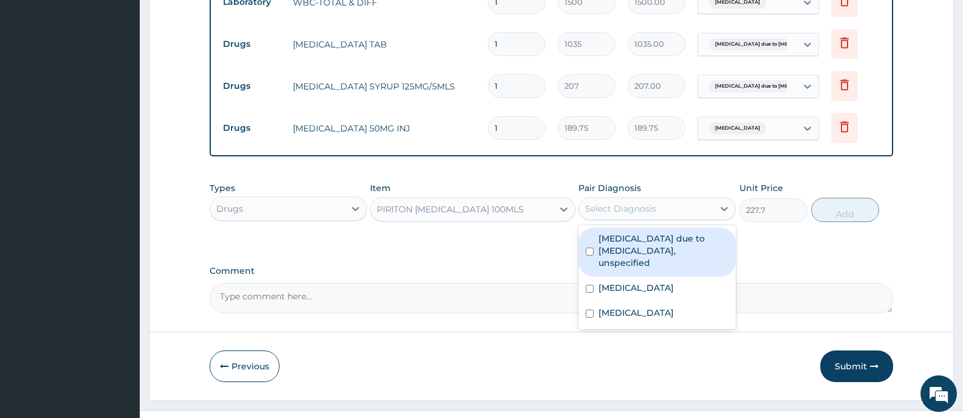
click at [641, 210] on div "Select Diagnosis" at bounding box center [620, 208] width 71 height 12
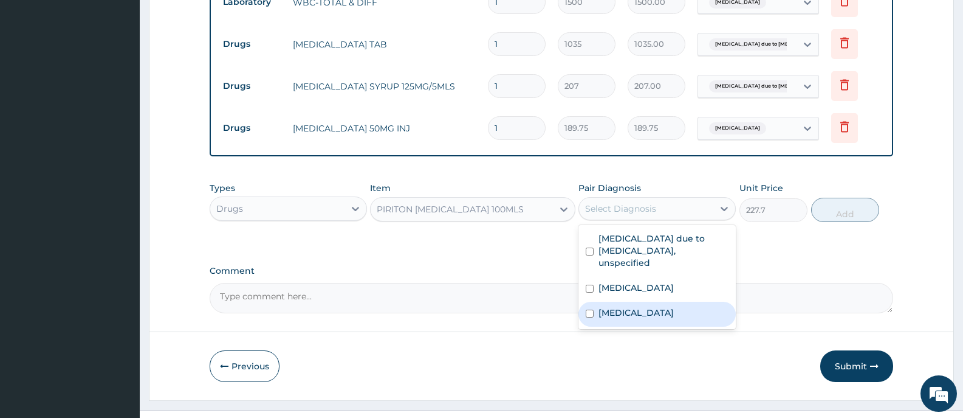
click at [657, 306] on label "Allergic rhinitis, unspecified" at bounding box center [636, 312] width 75 height 12
checkbox input "true"
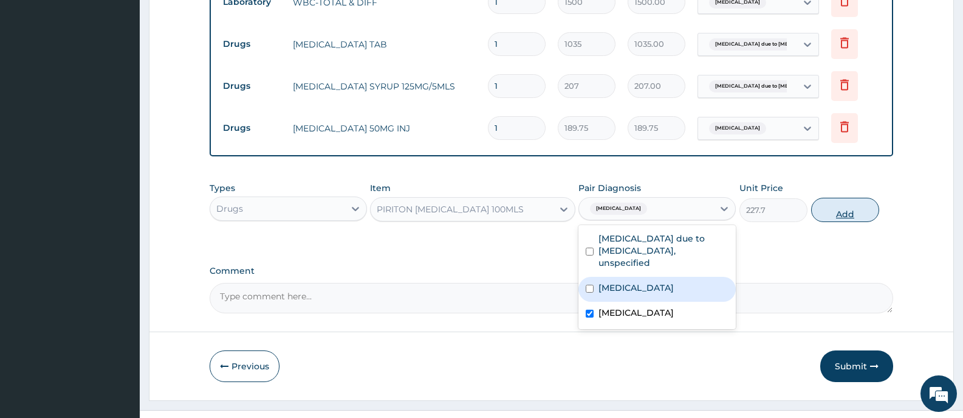
click at [858, 202] on button "Add" at bounding box center [846, 210] width 68 height 24
type input "0"
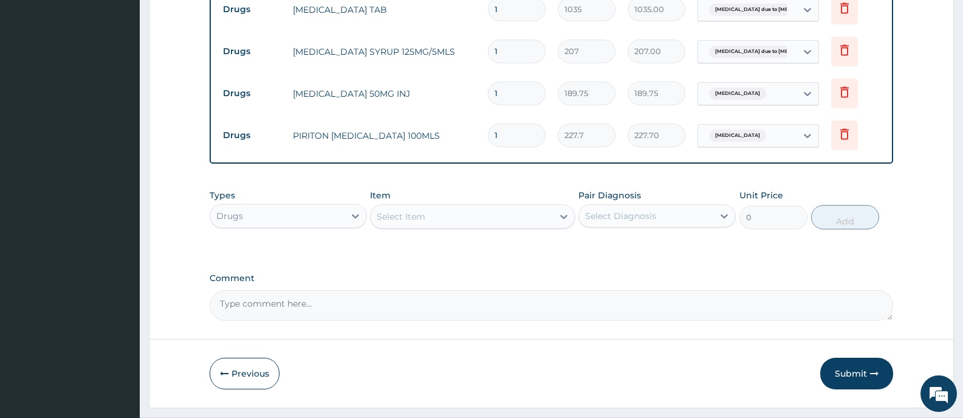
scroll to position [658, 0]
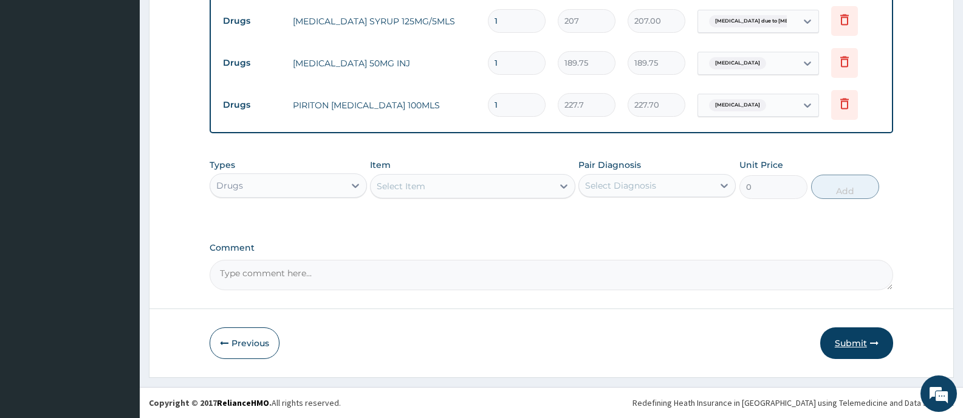
click at [852, 337] on button "Submit" at bounding box center [857, 343] width 73 height 32
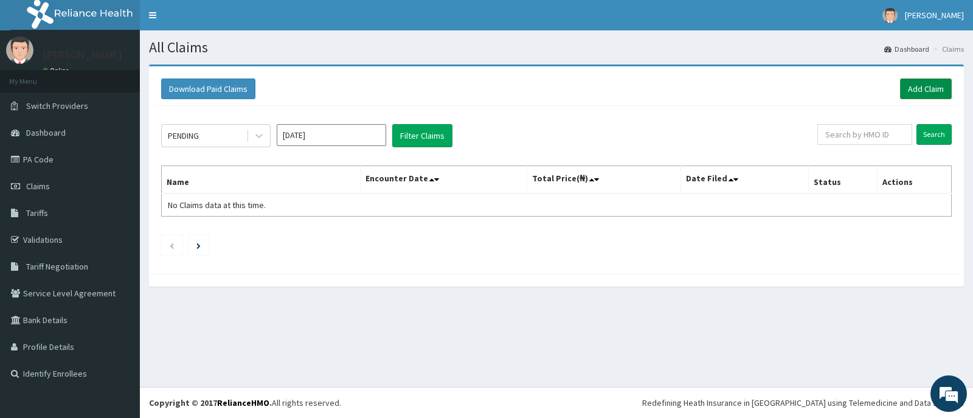
click at [928, 88] on link "Add Claim" at bounding box center [926, 88] width 52 height 21
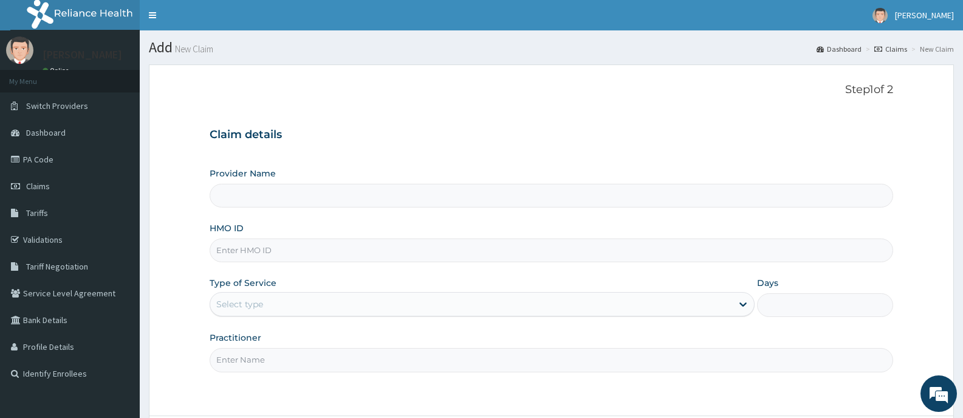
type input "[GEOGRAPHIC_DATA][PERSON_NAME]"
click at [292, 249] on input "HMO ID" at bounding box center [552, 250] width 684 height 24
type input "TSM/10031/A"
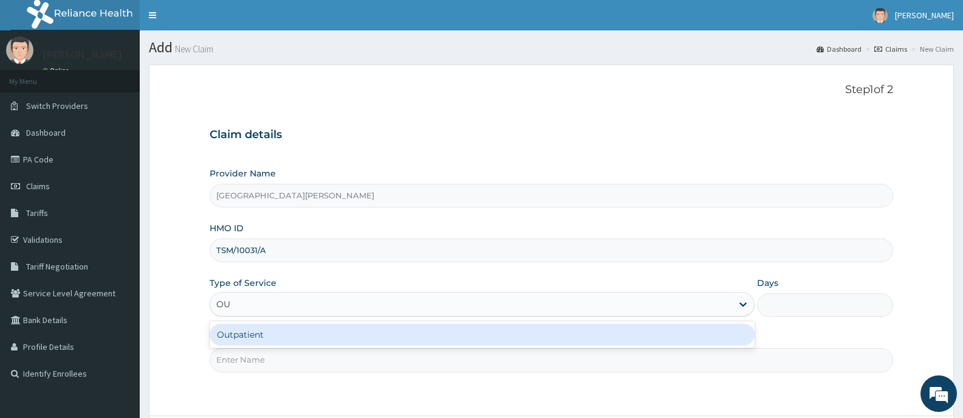
type input "OUT"
type input "1"
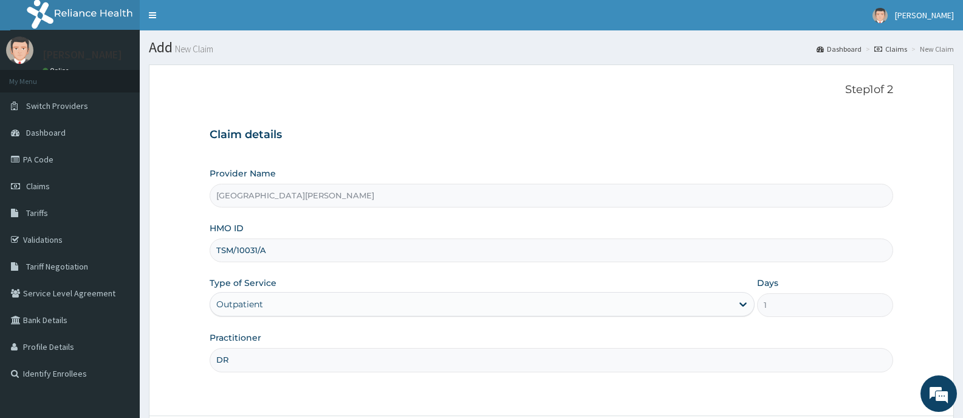
type input "[PERSON_NAME]"
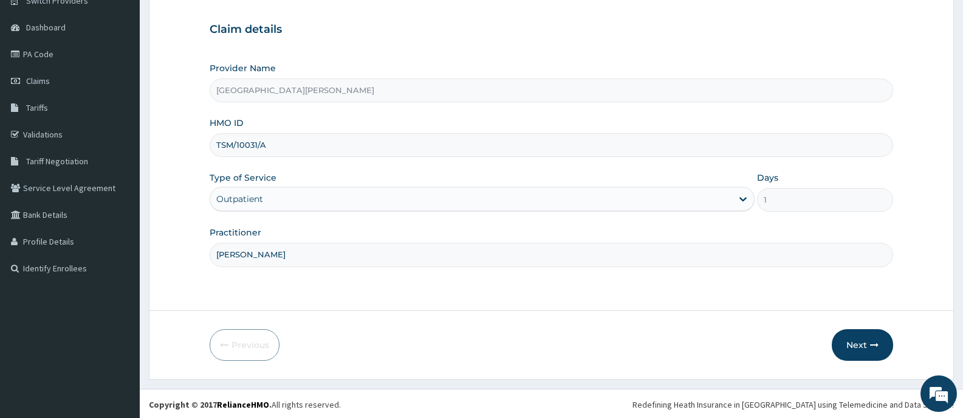
scroll to position [107, 0]
click at [860, 340] on button "Next" at bounding box center [862, 343] width 61 height 32
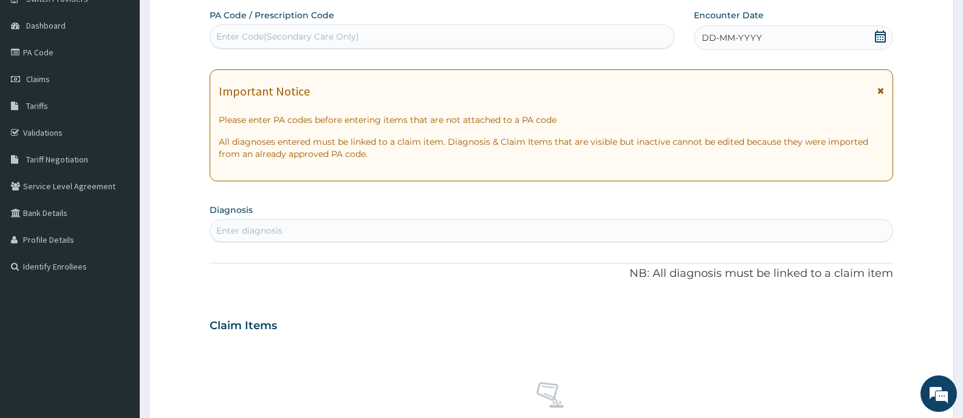
click at [595, 30] on div "Enter Code(Secondary Care Only)" at bounding box center [442, 36] width 464 height 19
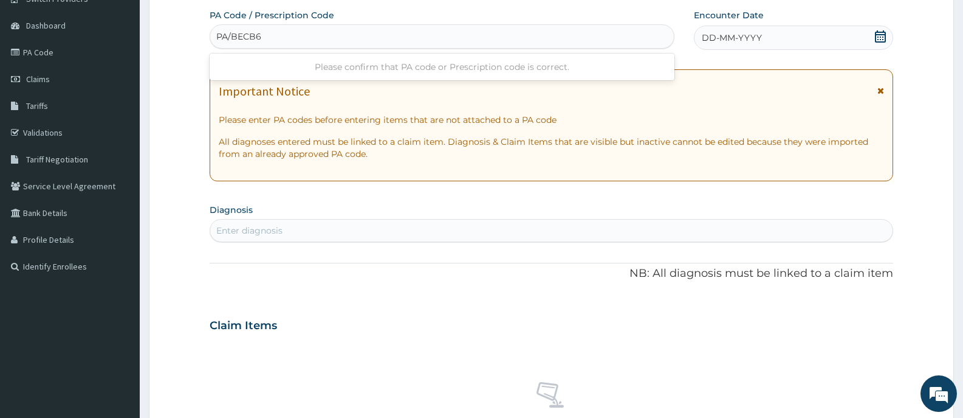
type input "PA/BECB67"
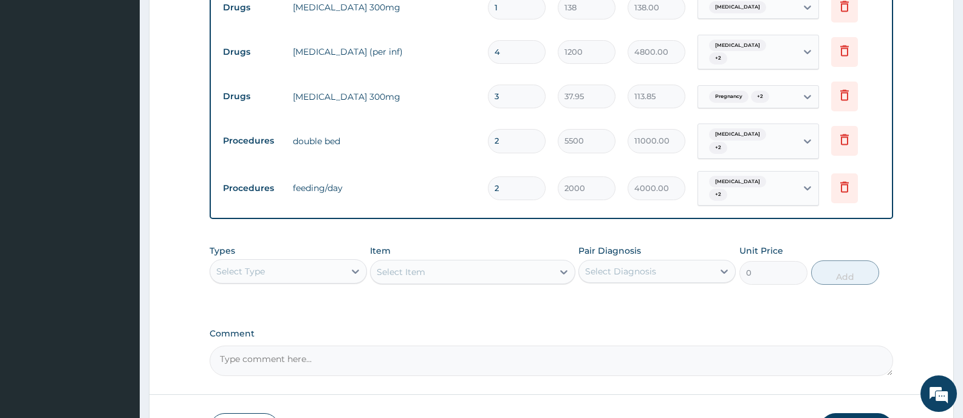
scroll to position [526, 0]
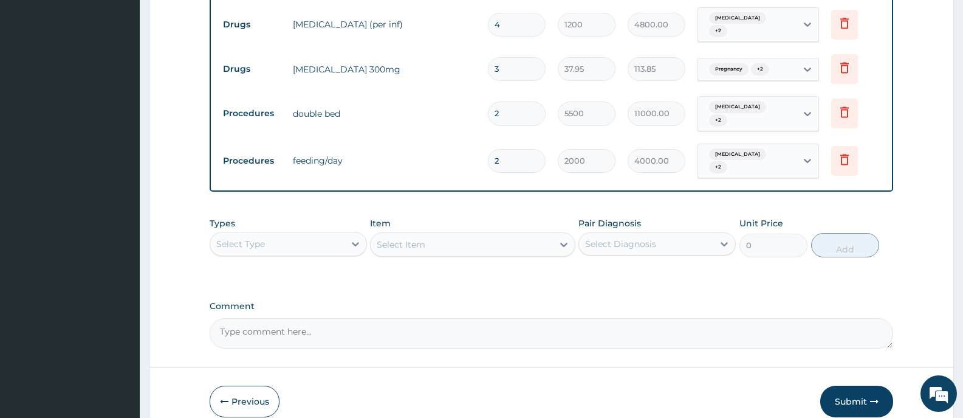
drag, startPoint x: 246, startPoint y: 384, endPoint x: 263, endPoint y: 373, distance: 20.2
click at [246, 385] on button "Previous" at bounding box center [245, 401] width 70 height 32
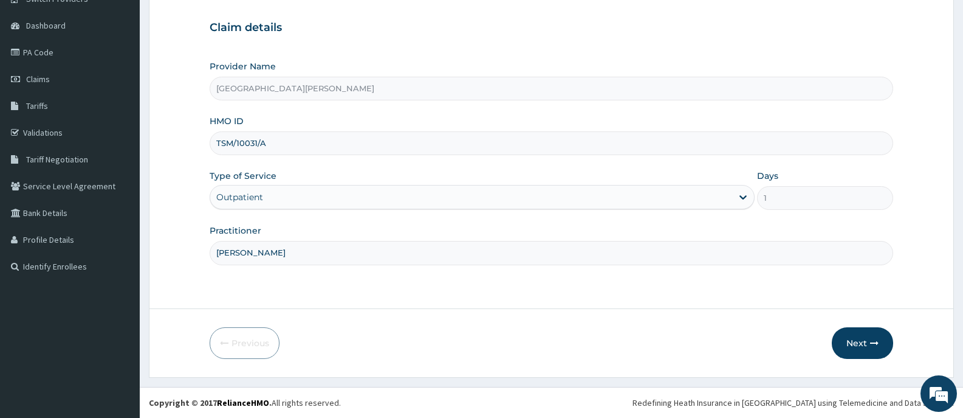
scroll to position [107, 0]
click at [741, 198] on icon at bounding box center [743, 198] width 7 height 4
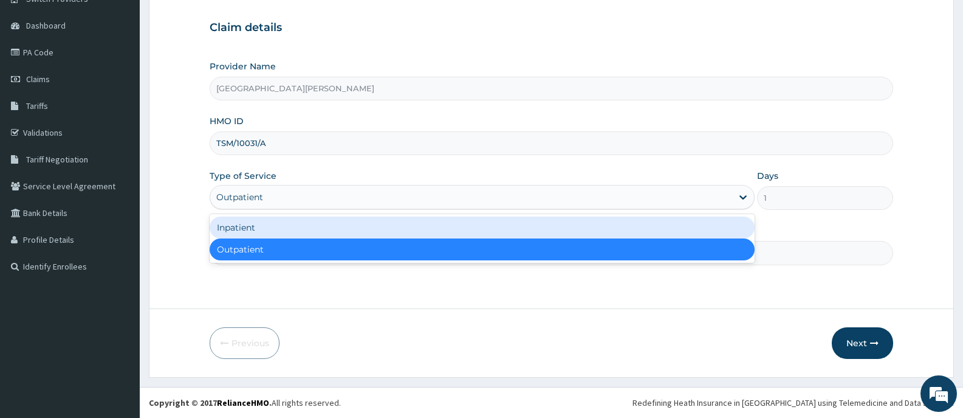
click at [240, 228] on div "Inpatient" at bounding box center [482, 227] width 545 height 22
